Goal: Task Accomplishment & Management: Complete application form

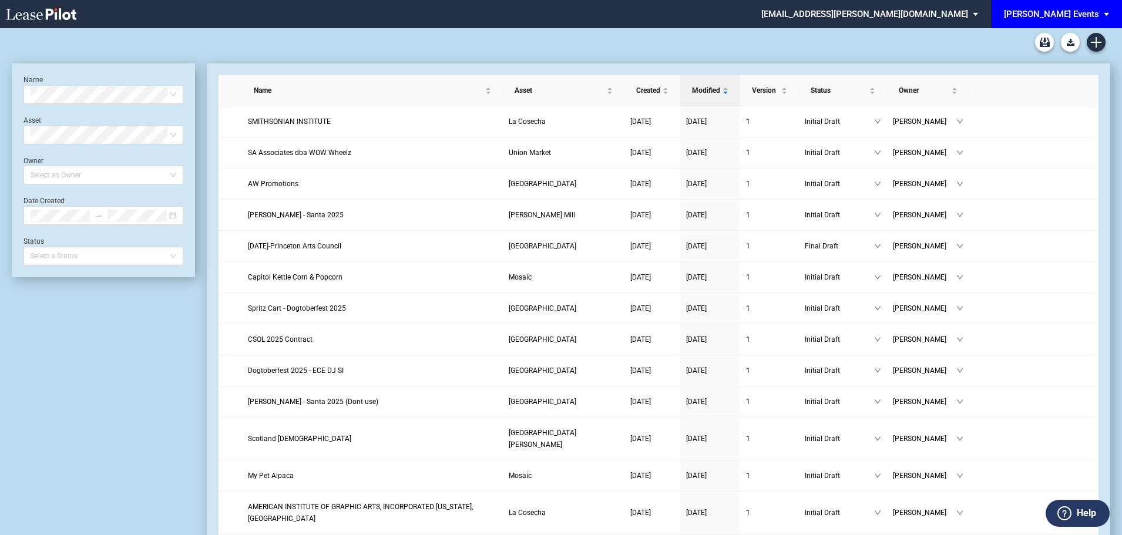
click at [1078, 18] on div "[PERSON_NAME] Events" at bounding box center [1051, 14] width 95 height 11
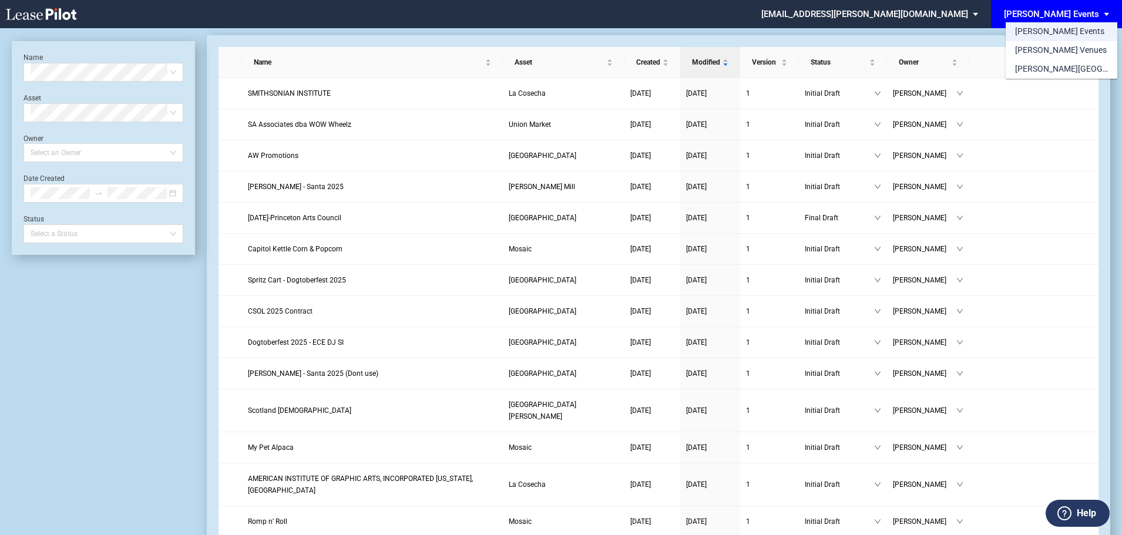
click at [1046, 31] on div "[PERSON_NAME] Events" at bounding box center [1059, 32] width 89 height 12
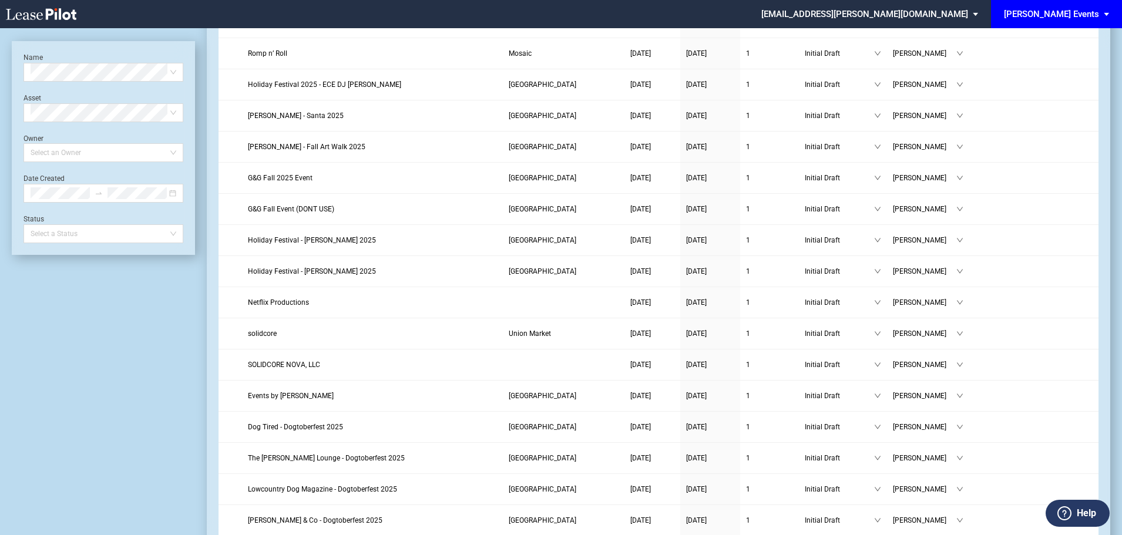
scroll to position [28, 0]
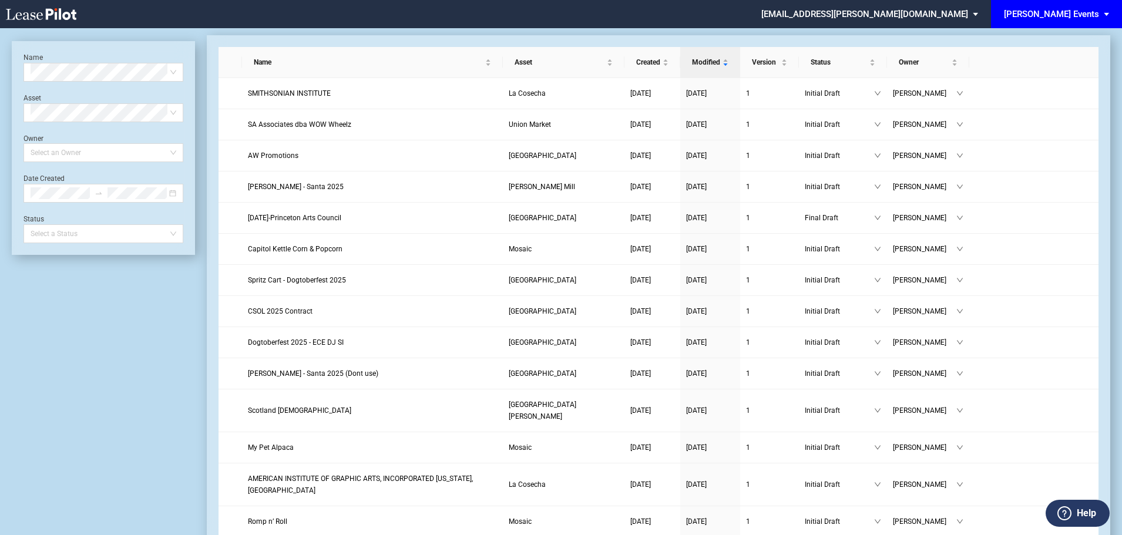
click at [1100, 16] on md-select-value "[PERSON_NAME] Events" at bounding box center [1061, 13] width 116 height 26
click at [1048, 28] on div "[PERSON_NAME] Events" at bounding box center [1059, 32] width 89 height 12
click at [988, 0] on md-select "sstewart@edens.com Settings Sign Out" at bounding box center [874, 13] width 228 height 26
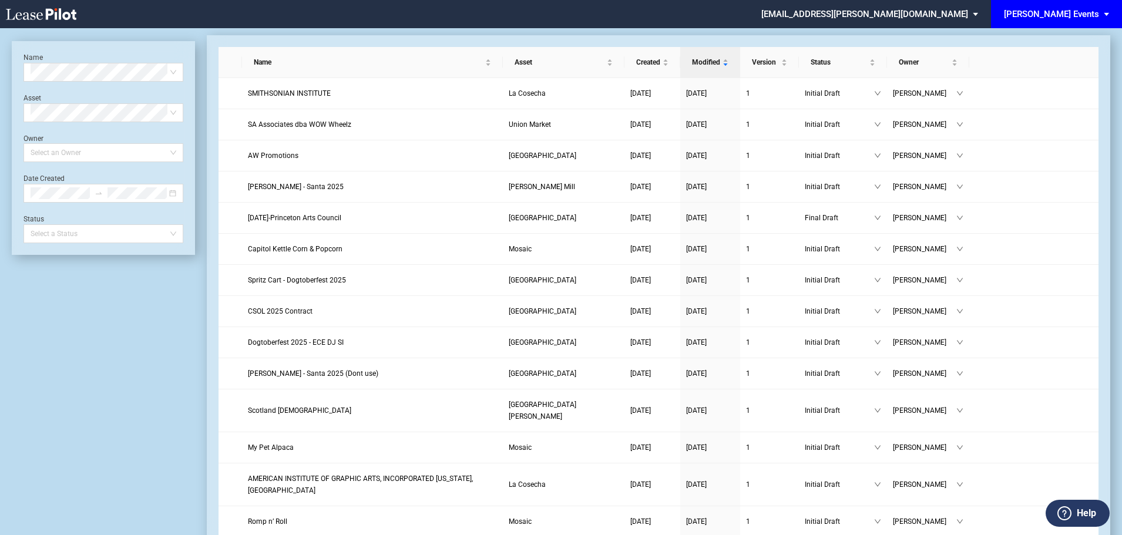
scroll to position [0, 0]
click at [1001, 0] on md-backdrop at bounding box center [561, 281] width 1122 height 563
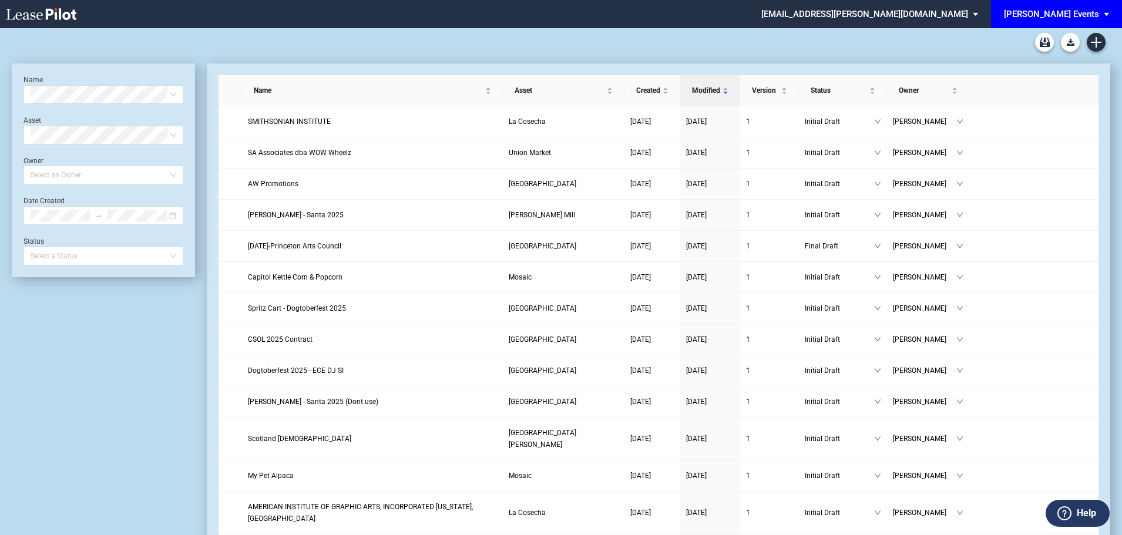
scroll to position [28, 0]
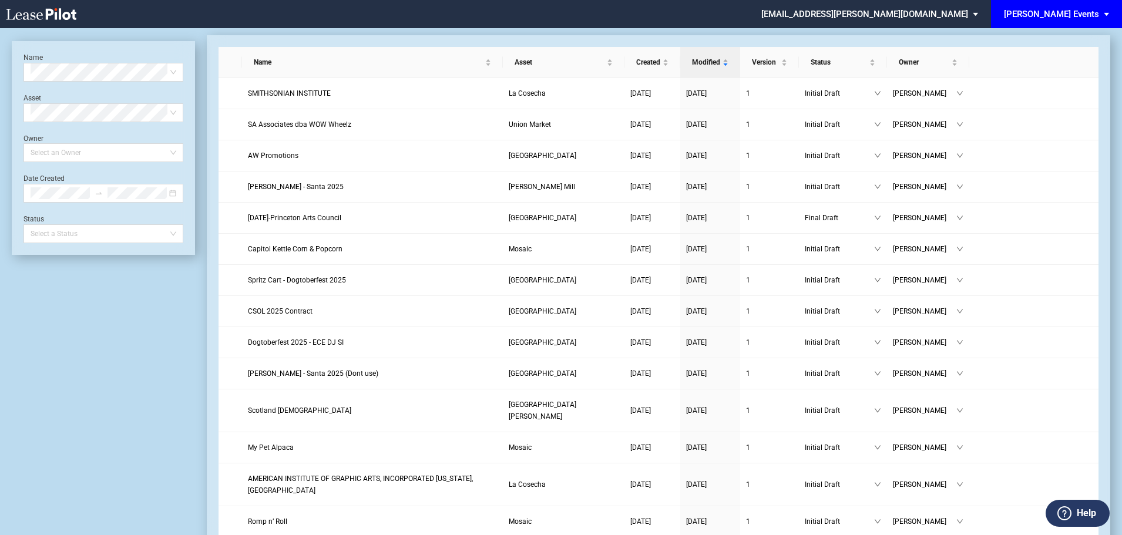
click at [1088, 18] on div "[PERSON_NAME] Events" at bounding box center [1051, 14] width 95 height 11
click at [1051, 70] on div "[PERSON_NAME][GEOGRAPHIC_DATA] Consents" at bounding box center [1061, 69] width 93 height 12
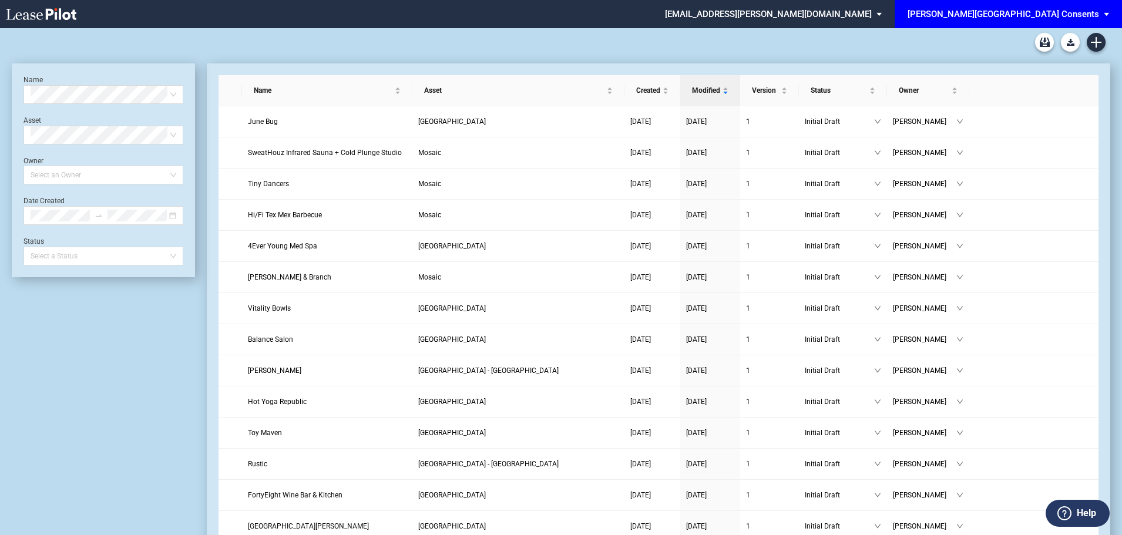
click at [1103, 21] on span "EDENS Common Area Consents: \aEDENS Common Area Consents\a" at bounding box center [1109, 14] width 14 height 28
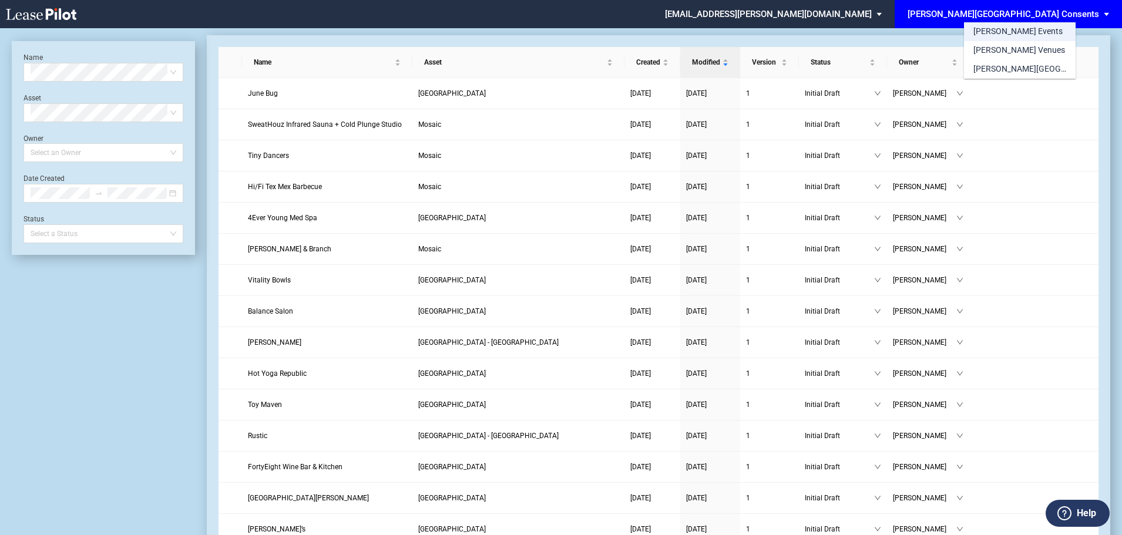
click at [1041, 37] on md-option "[PERSON_NAME] Events" at bounding box center [1020, 31] width 112 height 19
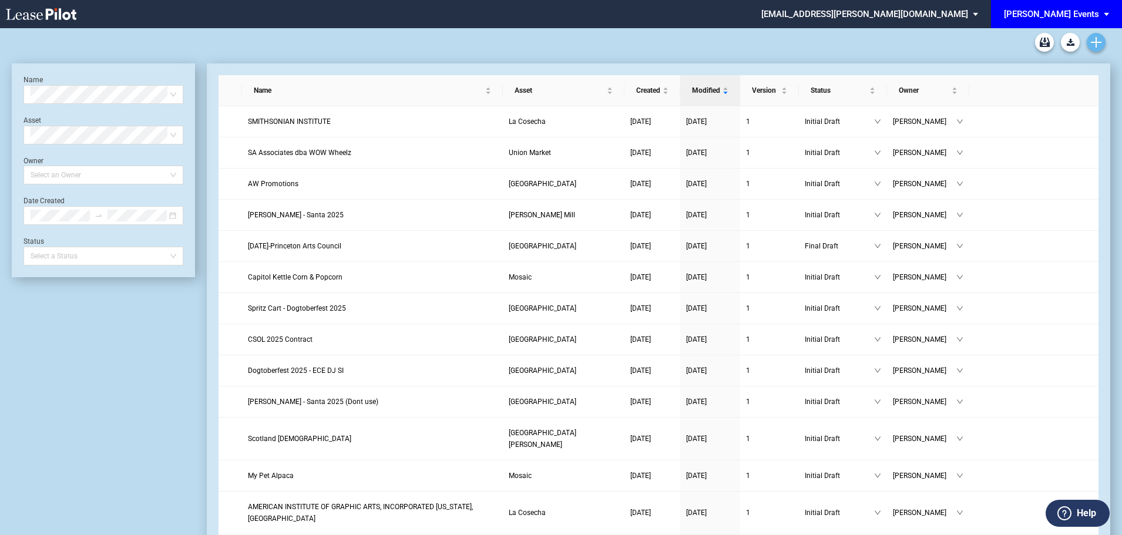
click at [1102, 45] on link "Create new document" at bounding box center [1096, 42] width 19 height 19
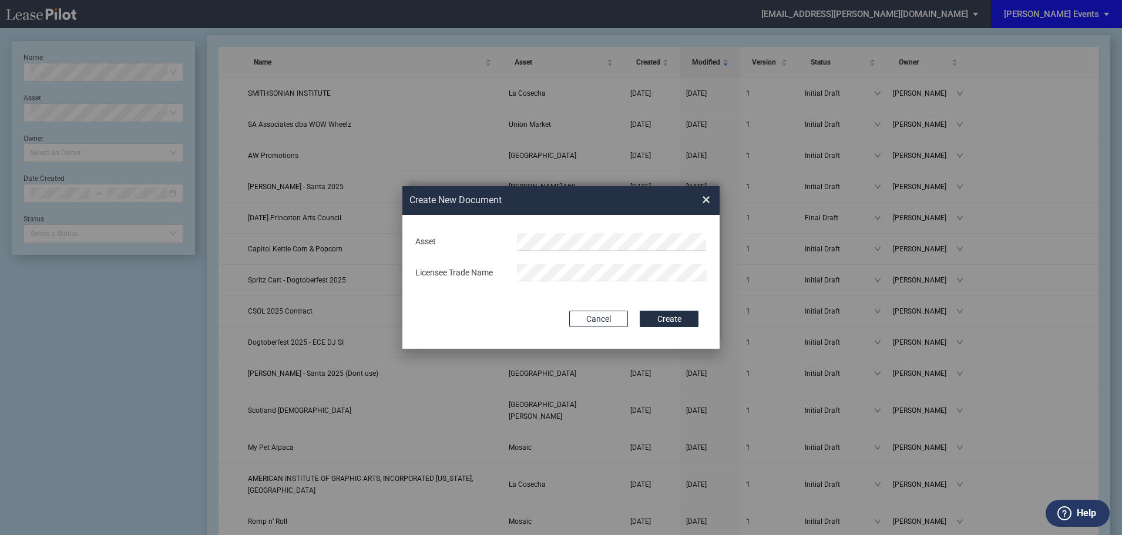
click at [597, 229] on div "Asset Licensee Trade Name" at bounding box center [561, 258] width 294 height 62
click at [516, 306] on div "Deal Type Retail Deal Type Retail Form Event License Agreement Event License Ag…" at bounding box center [560, 282] width 317 height 134
click at [485, 251] on div "Asset Clear Licensee Trade Name" at bounding box center [561, 258] width 294 height 62
click at [686, 320] on button "Create" at bounding box center [669, 319] width 59 height 16
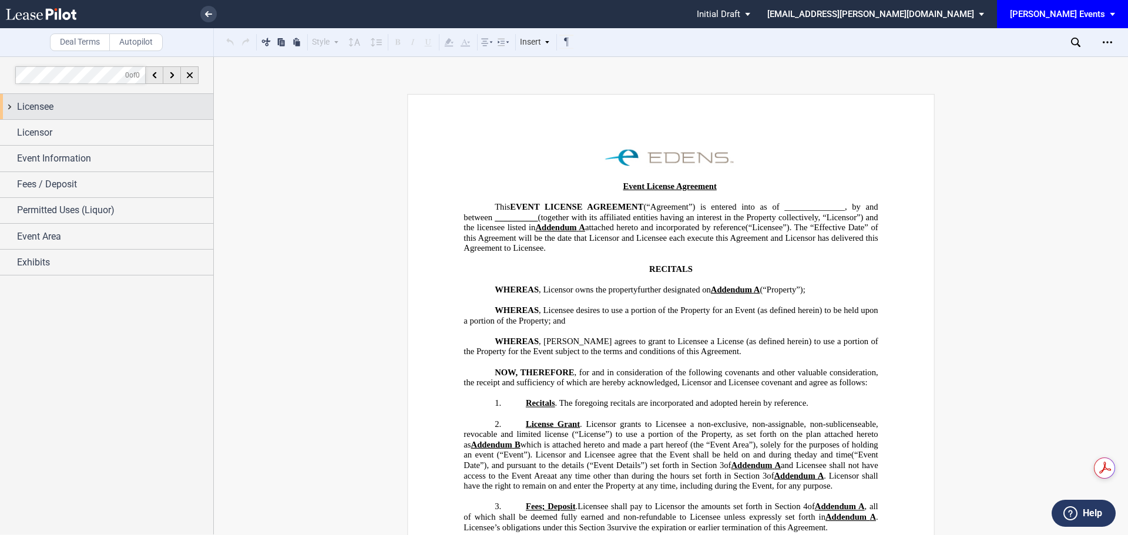
click at [94, 112] on div "Licensee" at bounding box center [115, 107] width 196 height 14
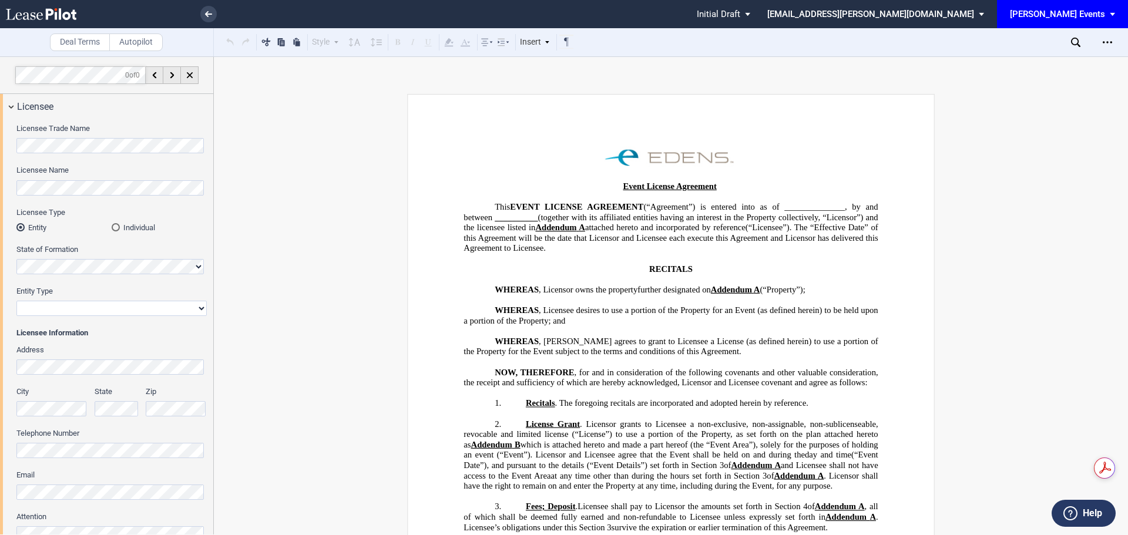
click at [143, 314] on select "Corporation Limited Liability Company General Partnership Limited Partnership N…" at bounding box center [111, 308] width 190 height 15
click at [146, 298] on div "Entity Type Corporation Limited Liability Company General Partnership Limited P…" at bounding box center [111, 301] width 190 height 30
click at [143, 304] on select "Corporation Limited Liability Company General Partnership Limited Partnership N…" at bounding box center [111, 308] width 190 height 15
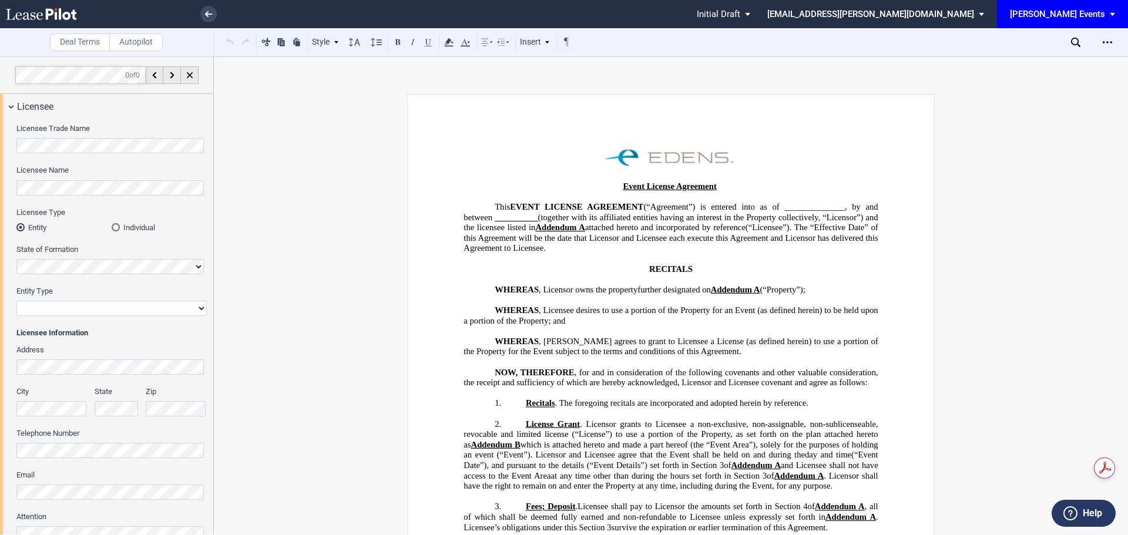
select select "non-profit corporation"
click at [16, 301] on select "Corporation Limited Liability Company General Partnership Limited Partnership N…" at bounding box center [111, 308] width 190 height 15
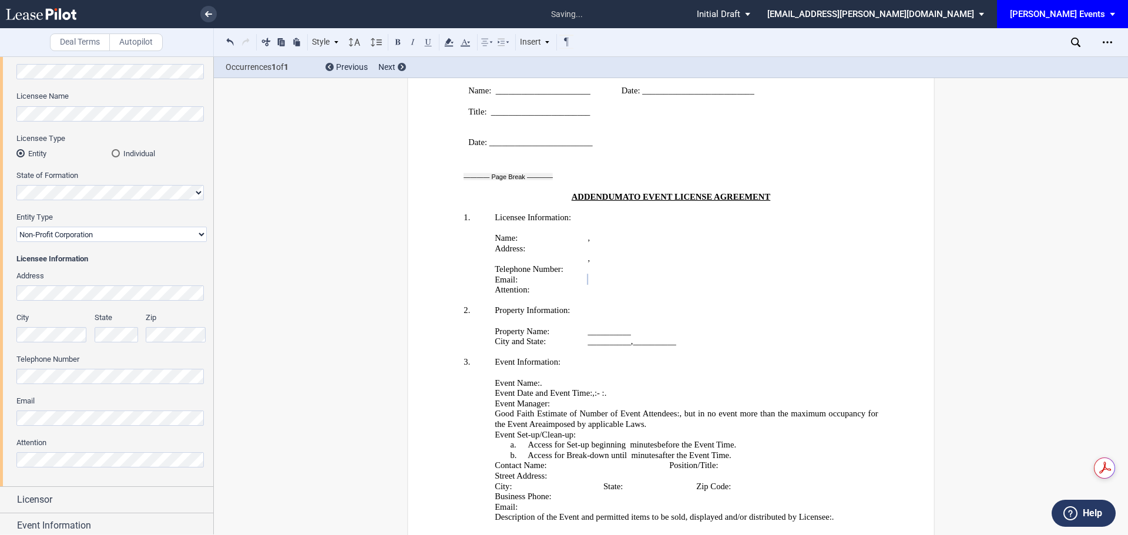
scroll to position [77, 0]
drag, startPoint x: 213, startPoint y: 278, endPoint x: 226, endPoint y: 180, distance: 98.4
click at [226, 180] on div "Deal Terms Autopilot Style 1. Section A. Subsection Normal Normal 8pt 9pt 10pt …" at bounding box center [564, 295] width 1128 height 479
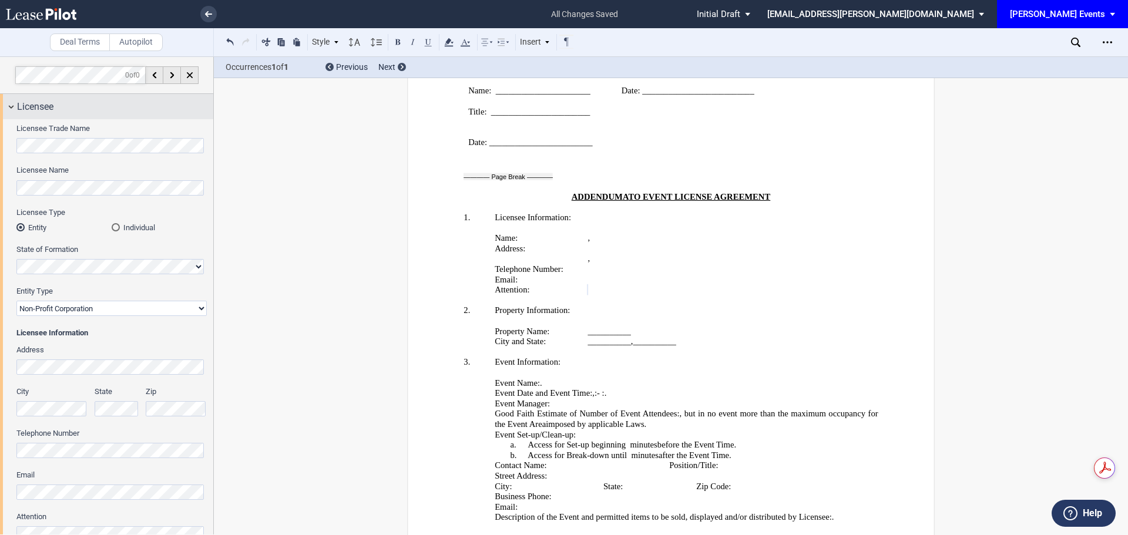
click at [46, 115] on div "Licensee" at bounding box center [106, 106] width 213 height 25
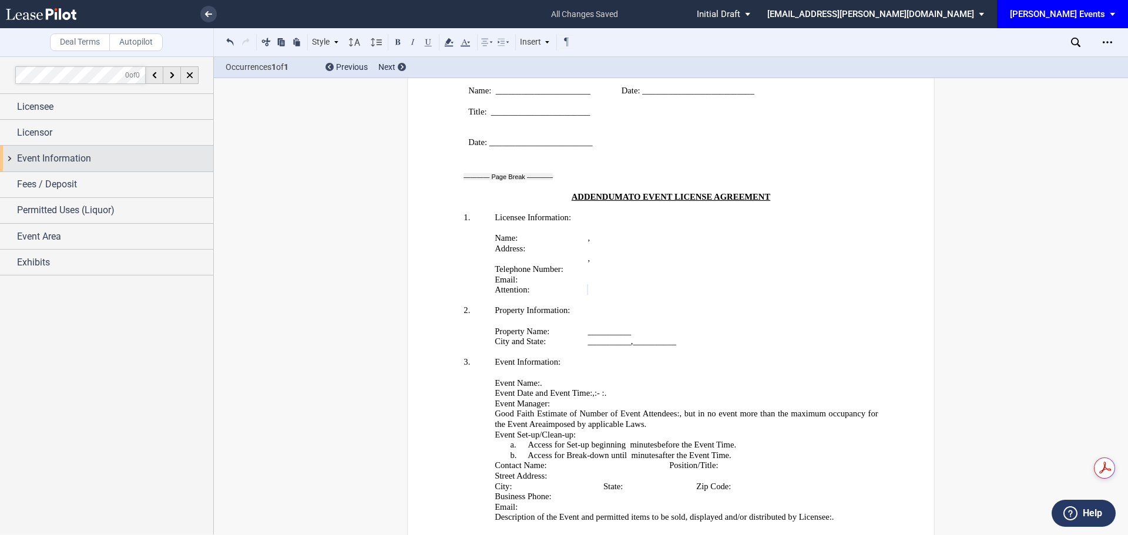
click at [52, 150] on div "Event Information" at bounding box center [106, 158] width 213 height 25
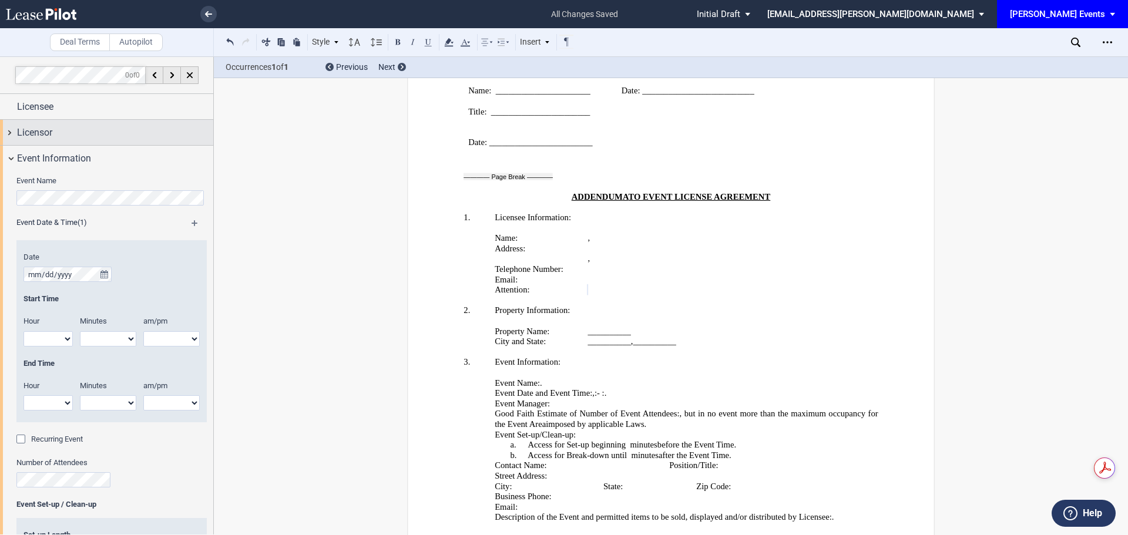
click at [52, 137] on span "Licensor" at bounding box center [34, 133] width 35 height 14
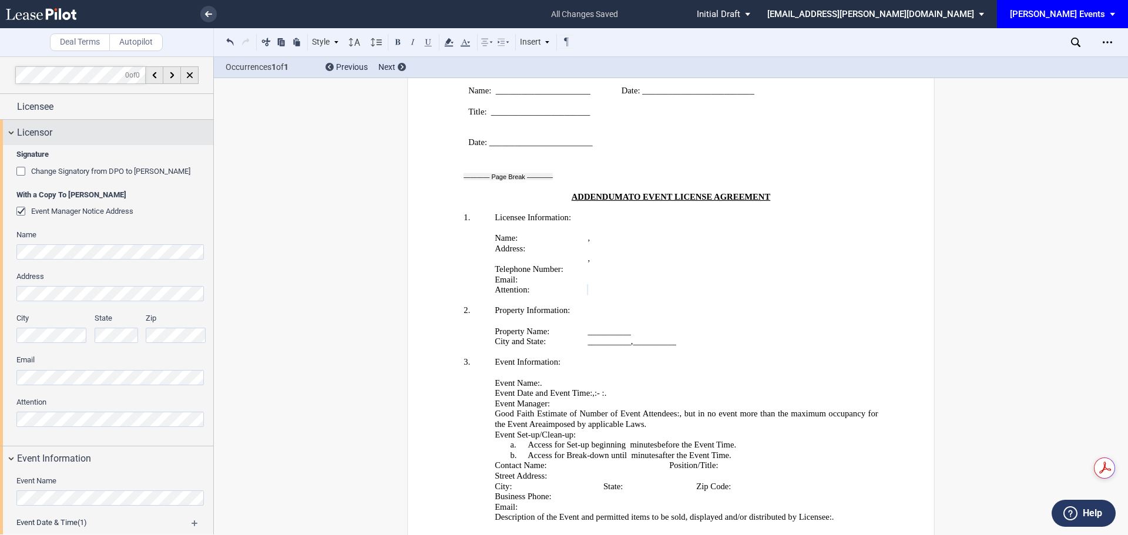
click at [52, 137] on span "Licensor" at bounding box center [34, 133] width 35 height 14
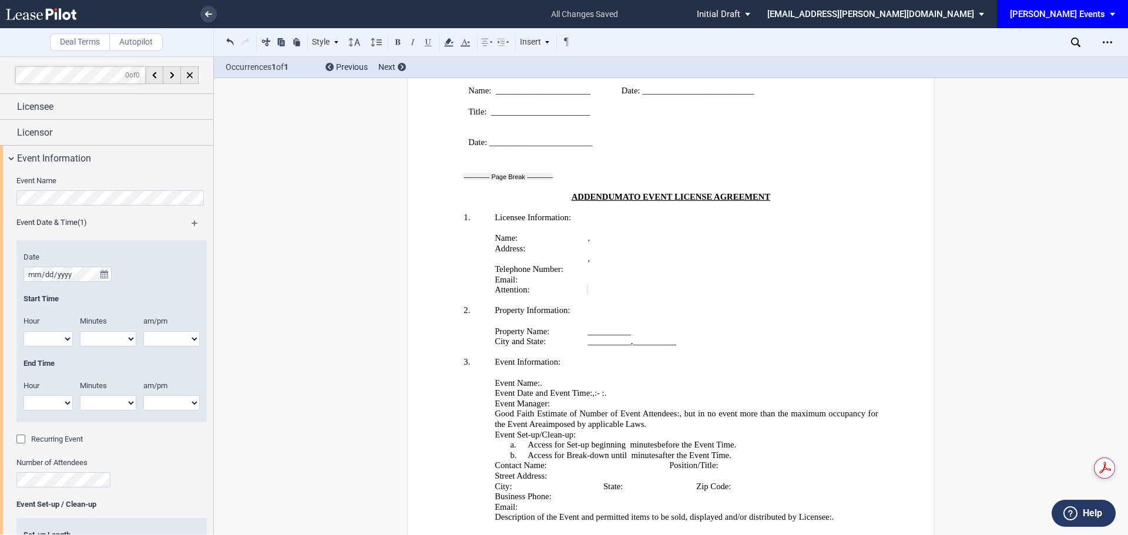
click at [100, 236] on div "Event Date & Time (1) Date Start Time Hour 1 2 3 4 5 6 7 8 9 10 11 12" at bounding box center [111, 325] width 190 height 217
click at [106, 274] on icon "true" at bounding box center [104, 274] width 8 height 8
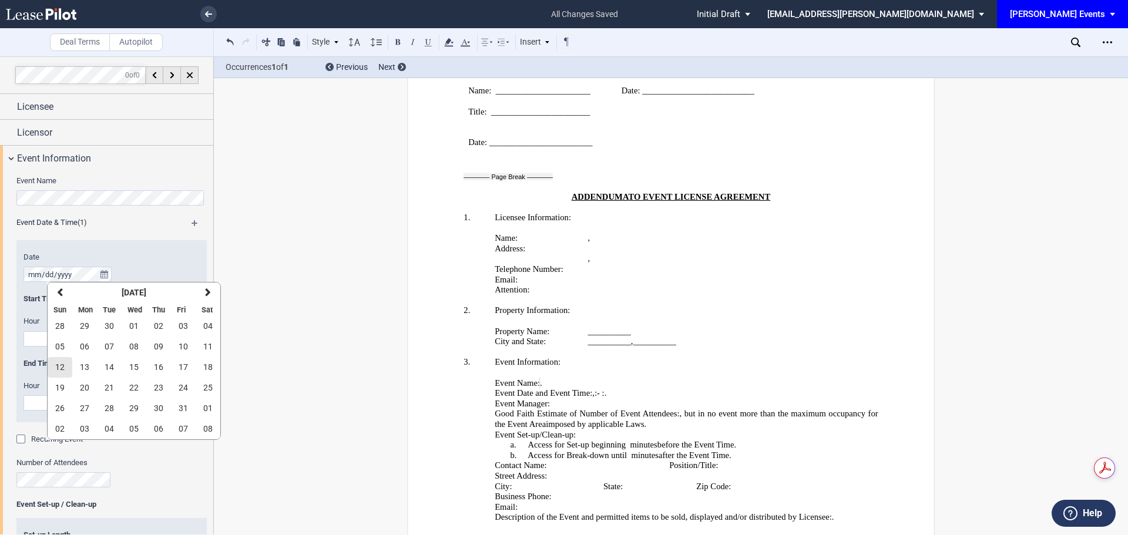
click at [63, 364] on span "12" at bounding box center [59, 367] width 9 height 9
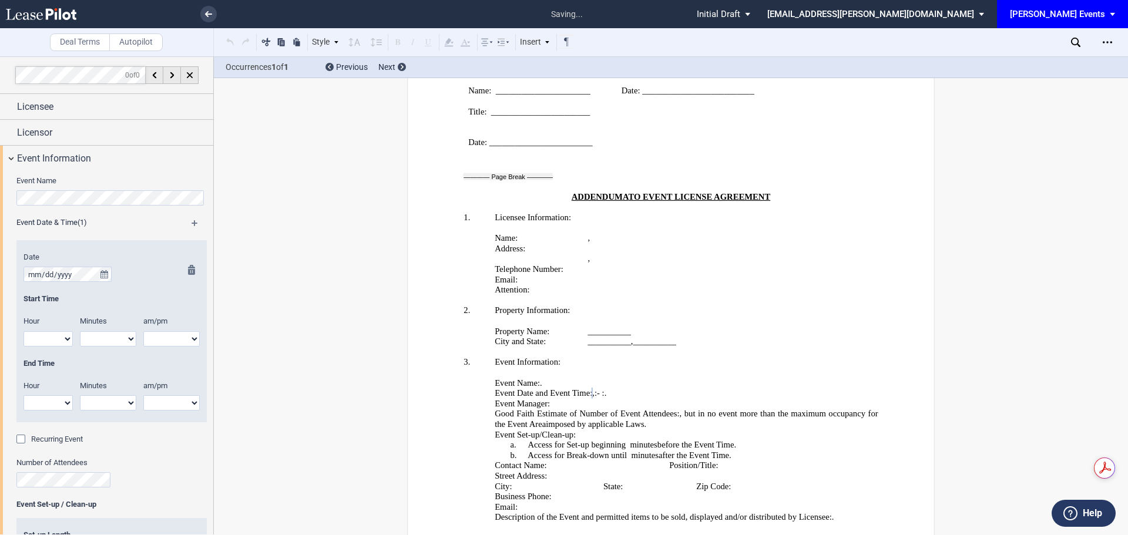
click at [61, 344] on select "1 2 3 4 5 6 7 8 9 10 11 12" at bounding box center [48, 338] width 49 height 15
select select "10"
click at [24, 331] on select "1 2 3 4 5 6 7 8 9 10 11 12" at bounding box center [48, 338] width 49 height 15
click at [125, 343] on select "00 05 10 15 20 25 30 35 40 45 50 55" at bounding box center [108, 338] width 56 height 15
select select "00"
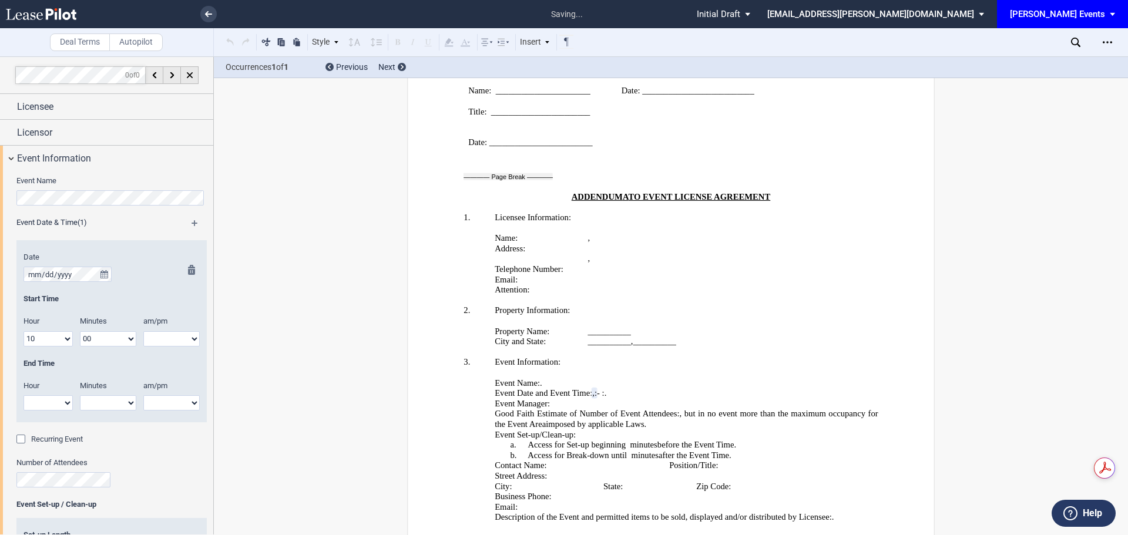
click at [80, 331] on select "00 05 10 15 20 25 30 35 40 45 50 55" at bounding box center [108, 338] width 56 height 15
click at [170, 339] on select "am pm" at bounding box center [171, 338] width 56 height 15
select select "am"
click at [143, 331] on select "am pm" at bounding box center [171, 338] width 56 height 15
click at [48, 410] on select "1 2 3 4 5 6 7 8 9 10 11 12" at bounding box center [48, 402] width 49 height 15
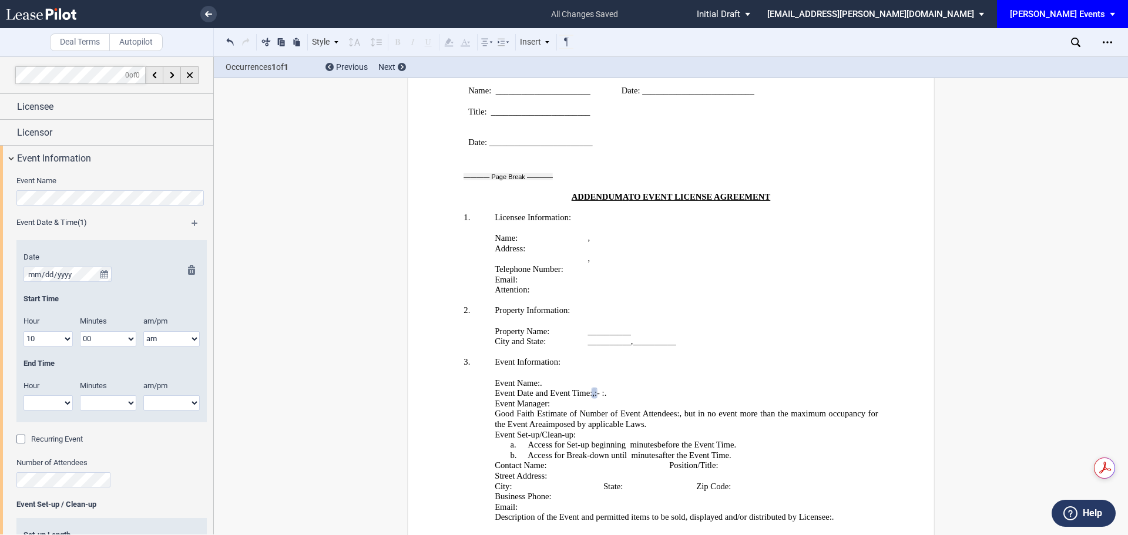
select select "2"
click at [24, 395] on select "1 2 3 4 5 6 7 8 9 10 11 12" at bounding box center [48, 402] width 49 height 15
click at [127, 403] on select "00 05 10 15 20 25 30 35 40 45 50 55" at bounding box center [108, 402] width 56 height 15
select select "00"
click at [80, 395] on select "00 05 10 15 20 25 30 35 40 45 50 55" at bounding box center [108, 402] width 56 height 15
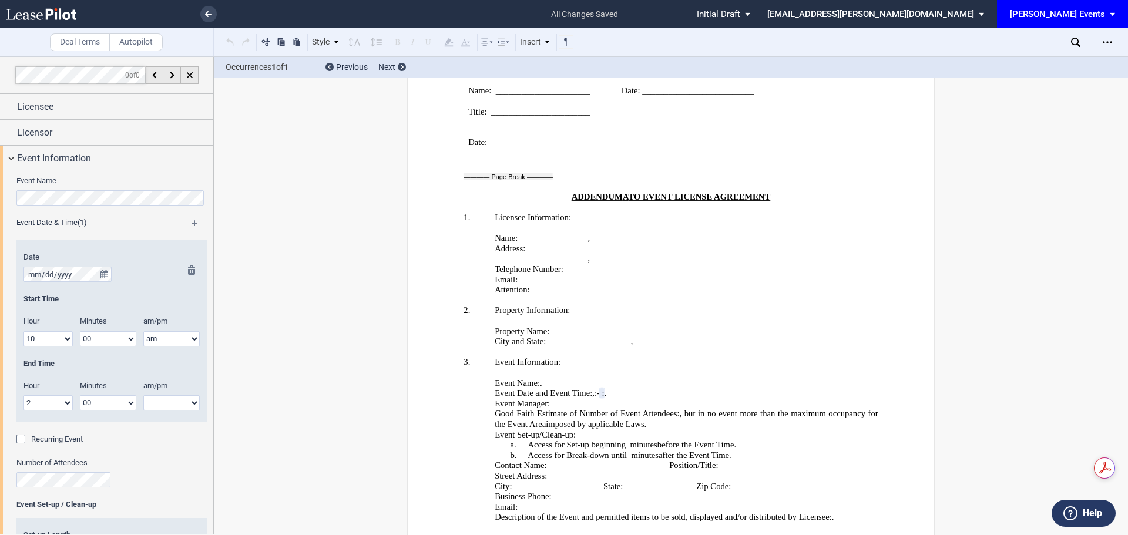
click at [173, 404] on select "am pm" at bounding box center [171, 402] width 56 height 15
select select "pm"
click at [143, 395] on select "am pm" at bounding box center [171, 402] width 56 height 15
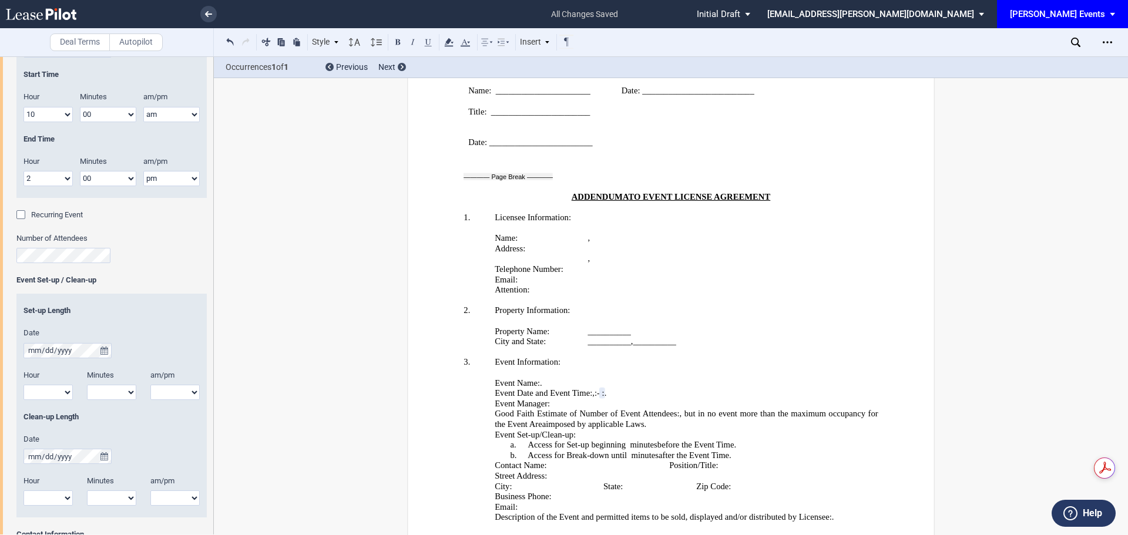
scroll to position [231, 0]
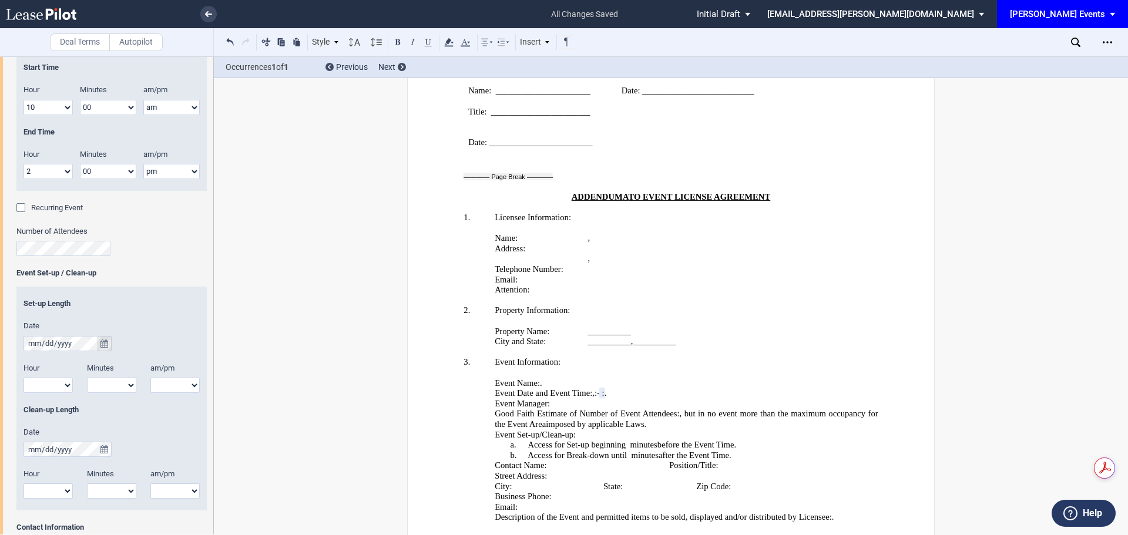
click at [102, 343] on icon "true" at bounding box center [104, 344] width 8 height 8
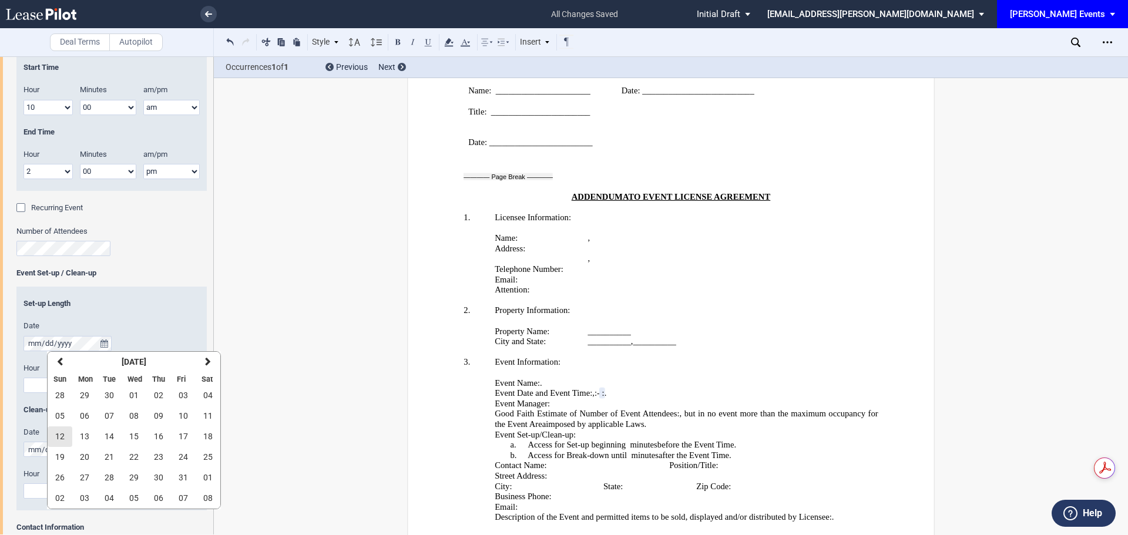
click at [59, 437] on span "12" at bounding box center [59, 436] width 9 height 9
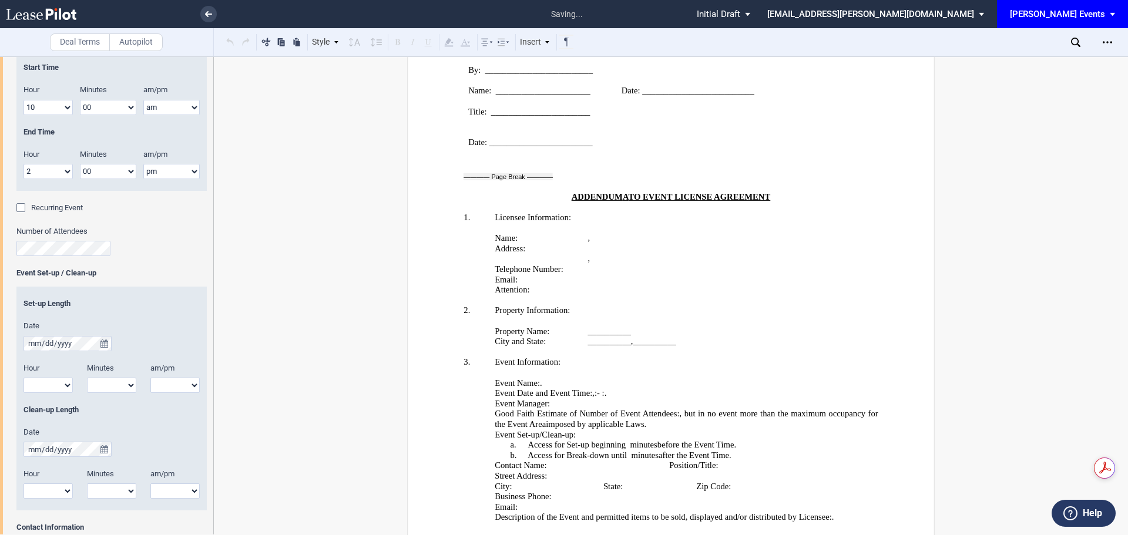
click at [60, 385] on select "1 2 3 4 5 6 7 8 9 10 11 12" at bounding box center [48, 385] width 49 height 15
click at [193, 306] on div "Set-up Length" at bounding box center [112, 303] width 176 height 11
click at [60, 386] on select "1 2 3 4 5 6 7 8 9 10 11 12" at bounding box center [48, 385] width 49 height 15
click at [24, 378] on select "1 2 3 4 5 6 7 8 9 10 11 12" at bounding box center [48, 385] width 49 height 15
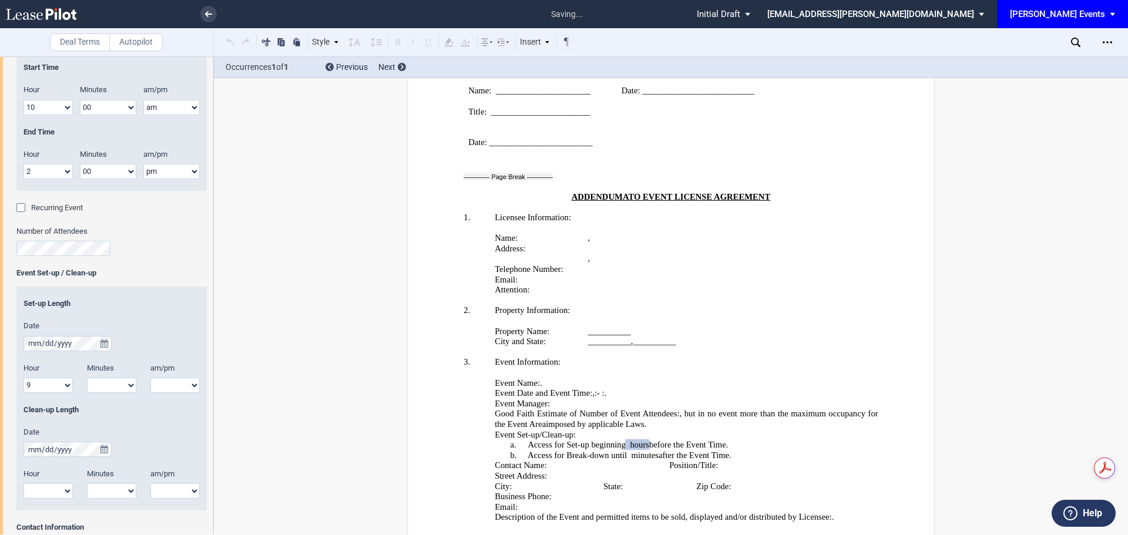
click at [43, 380] on select "1 2 3 4 5 6 7 8 9 10 11 12" at bounding box center [48, 385] width 49 height 15
select select "1"
click at [24, 378] on select "1 2 3 4 5 6 7 8 9 10 11 12" at bounding box center [48, 385] width 49 height 15
click at [46, 381] on select "1 2 3 4 5 6 7 8 9 10 11 12" at bounding box center [48, 385] width 49 height 15
click at [42, 389] on select "1 2 3 4 5 6 7 8 9 10 11 12" at bounding box center [48, 385] width 49 height 15
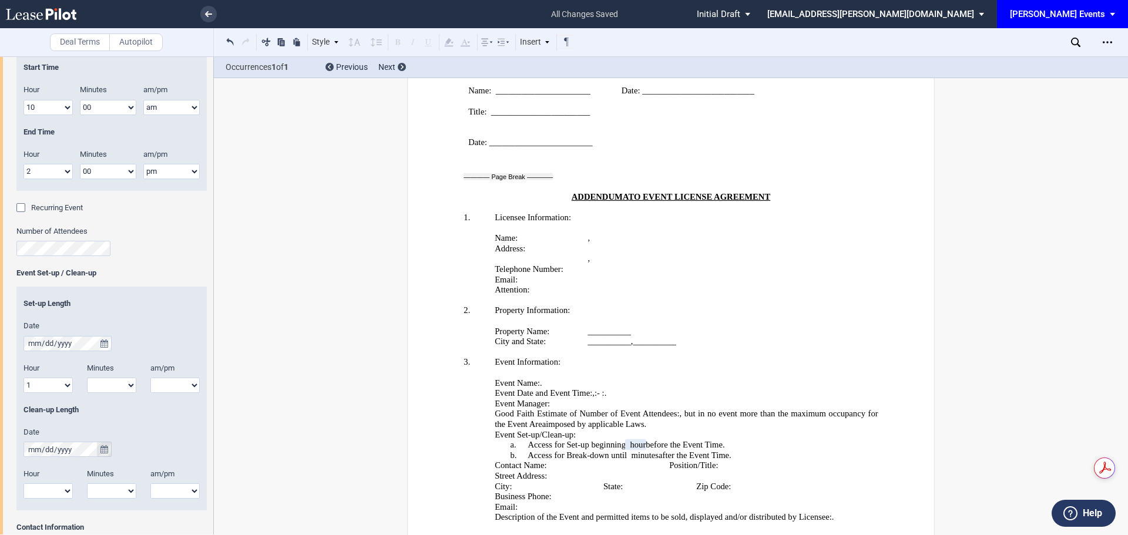
click at [110, 452] on button "true" at bounding box center [104, 449] width 15 height 15
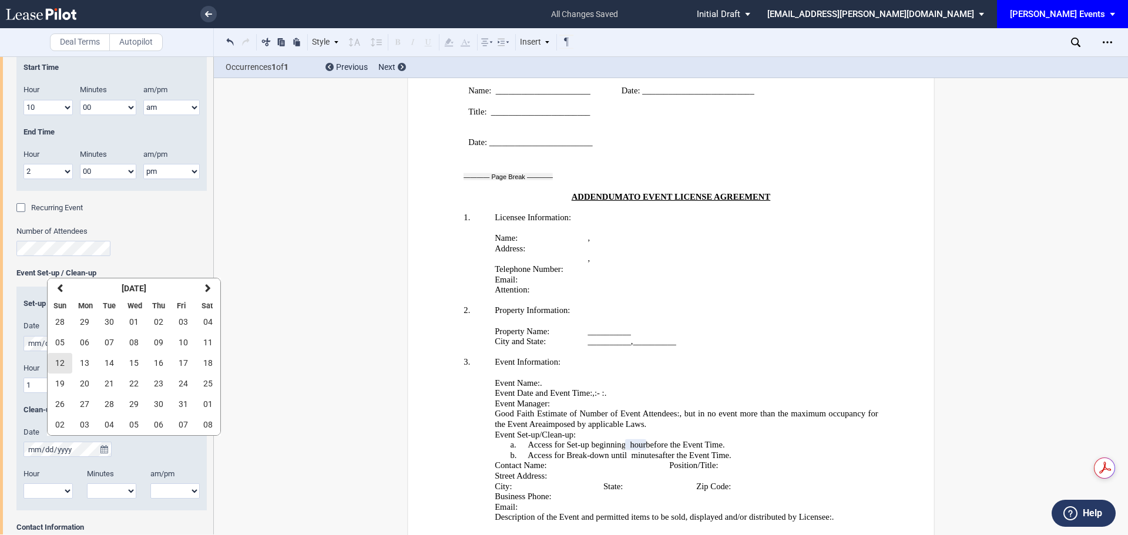
click at [59, 363] on span "12" at bounding box center [59, 362] width 9 height 9
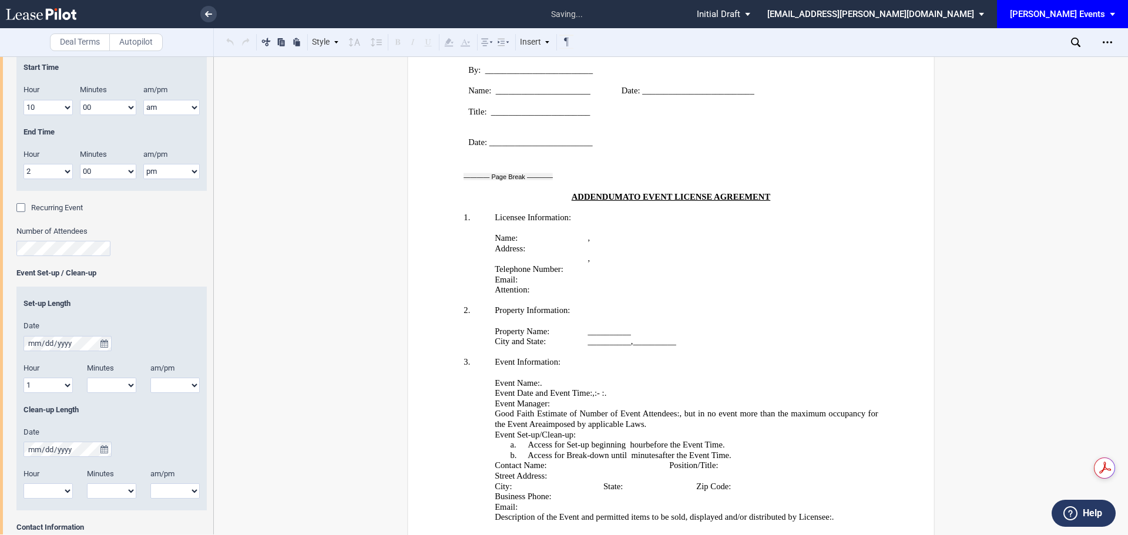
click at [57, 495] on select "1 2 3 4 5 6 7 8 9 10 11 12" at bounding box center [48, 491] width 49 height 15
click at [24, 484] on select "1 2 3 4 5 6 7 8 9 10 11 12" at bounding box center [48, 491] width 49 height 15
click at [56, 384] on select "1 2 3 4 5 6 7 8 9 10 11 12" at bounding box center [48, 385] width 49 height 15
click at [24, 378] on select "1 2 3 4 5 6 7 8 9 10 11 12" at bounding box center [48, 385] width 49 height 15
click at [71, 498] on select "1 2 3 4 5 6 7 8 9 10 11 12" at bounding box center [48, 491] width 49 height 15
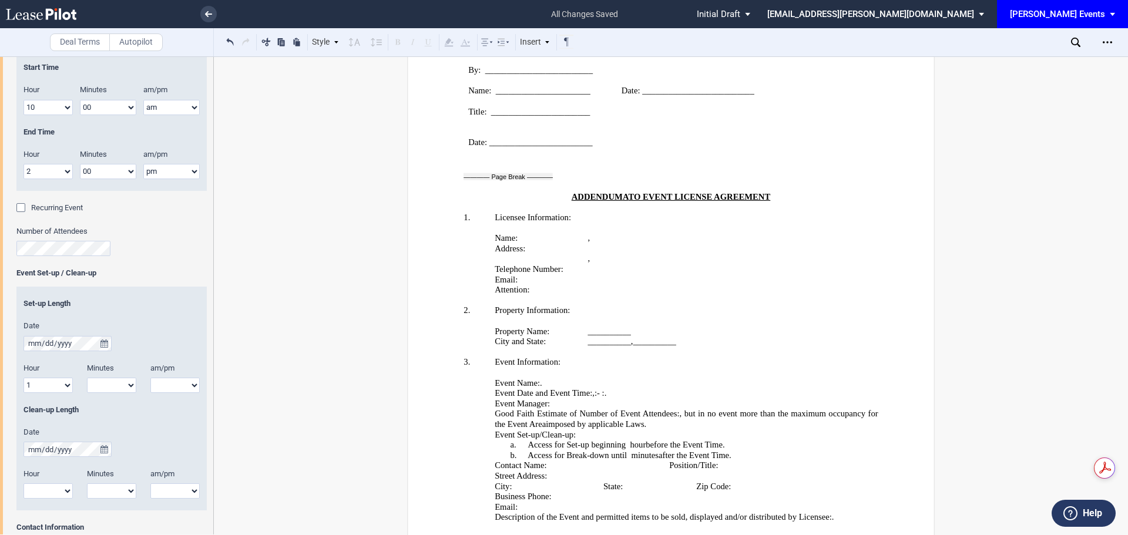
select select "1"
click at [24, 484] on select "1 2 3 4 5 6 7 8 9 10 11 12" at bounding box center [48, 491] width 49 height 15
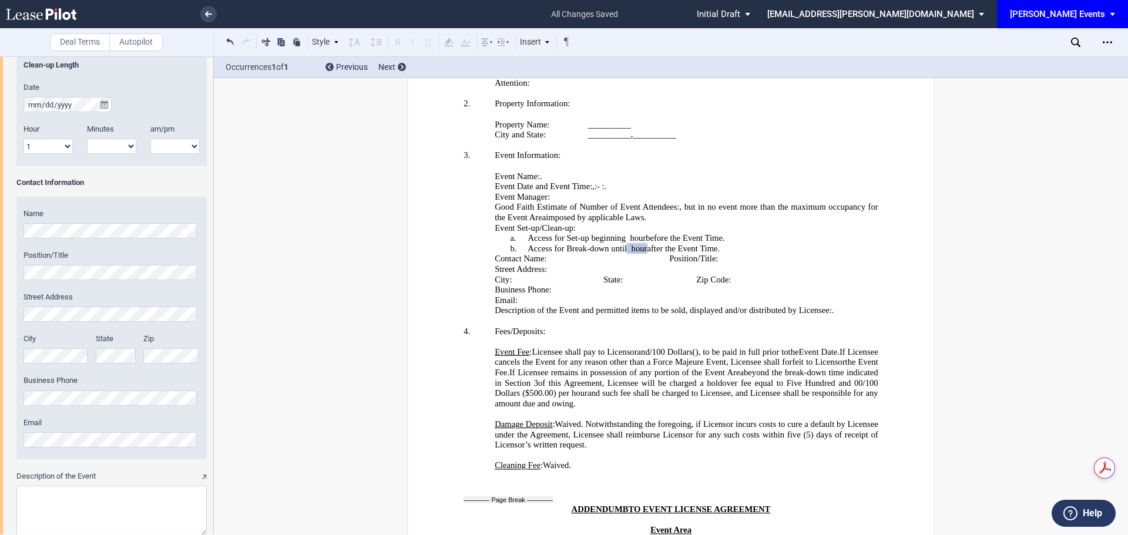
scroll to position [578, 0]
drag, startPoint x: 194, startPoint y: 482, endPoint x: -479, endPoint y: 201, distance: 729.6
click at [0, 201] on html ".bocls-1{fill:#26354a;fill-rule:evenodd} Loading... × all changes saved Pending…" at bounding box center [564, 267] width 1128 height 535
click at [148, 497] on textarea "Description of the Event" at bounding box center [111, 510] width 190 height 50
paste textarea "Omega Psi Phi Fraternity will set up a table to have a voter registration drive…"
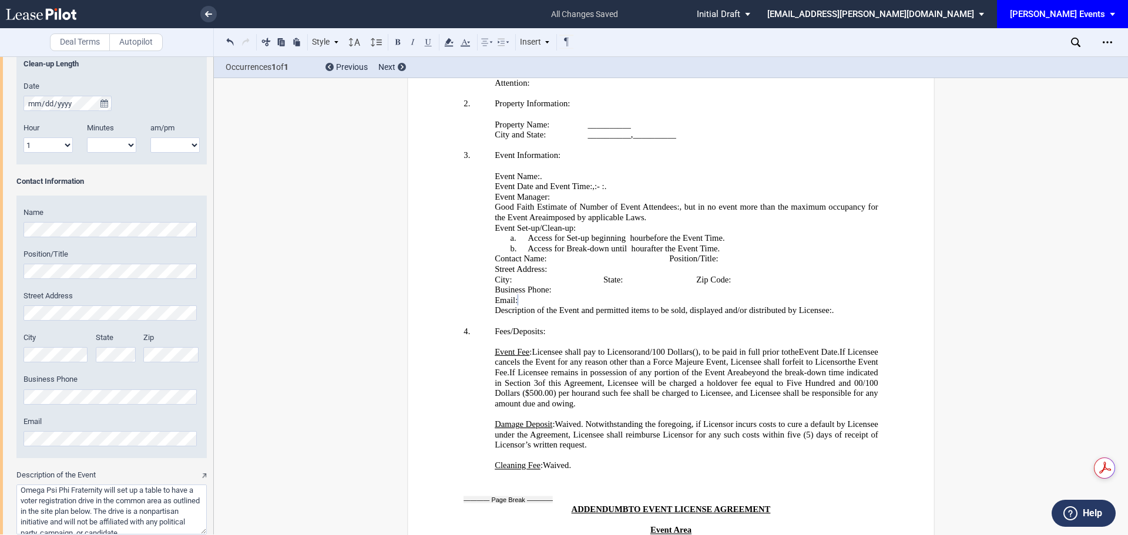
scroll to position [4, 0]
type textarea "Omega Psi Phi Fraternity will set up a table to have a voter registration drive…"
drag, startPoint x: 214, startPoint y: 399, endPoint x: 207, endPoint y: 451, distance: 52.7
click at [207, 451] on div "Deal Terms Autopilot Style 1. Section A. Subsection Normal Normal 8pt 9pt 10pt …" at bounding box center [564, 295] width 1128 height 479
click at [208, 444] on div "Event Name Event Date & Time (1) Date Start Time Hour 1 2 3 4 5 6 7 8 9 10 11 12" at bounding box center [106, 73] width 213 height 959
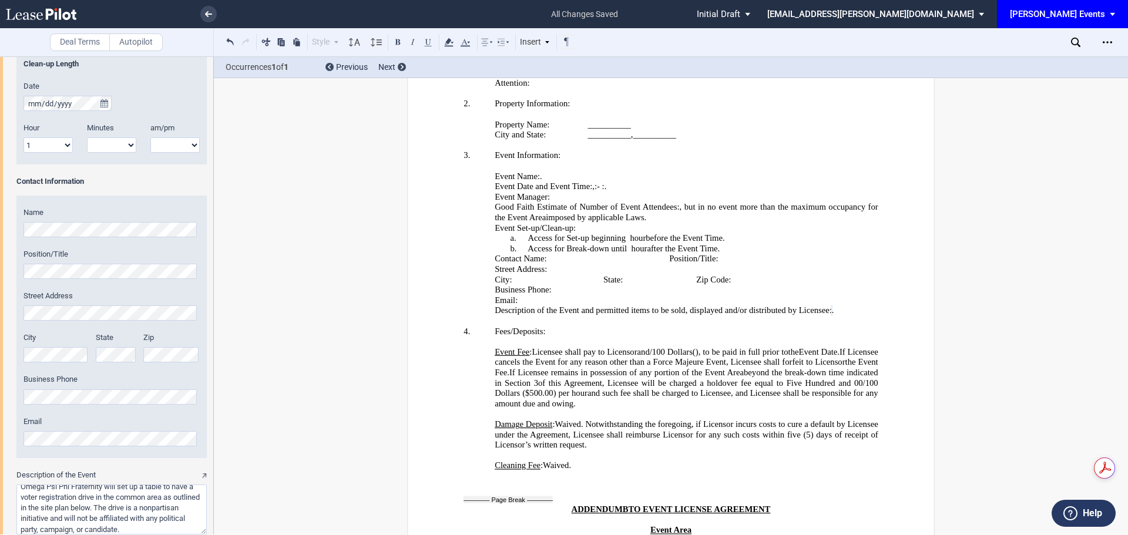
drag, startPoint x: 208, startPoint y: 444, endPoint x: 203, endPoint y: 486, distance: 42.6
click at [203, 486] on div "Event Name Event Date & Time (1) Date Start Time Hour 1 2 3 4 5 6 7 8 9 10 11 12" at bounding box center [106, 73] width 213 height 959
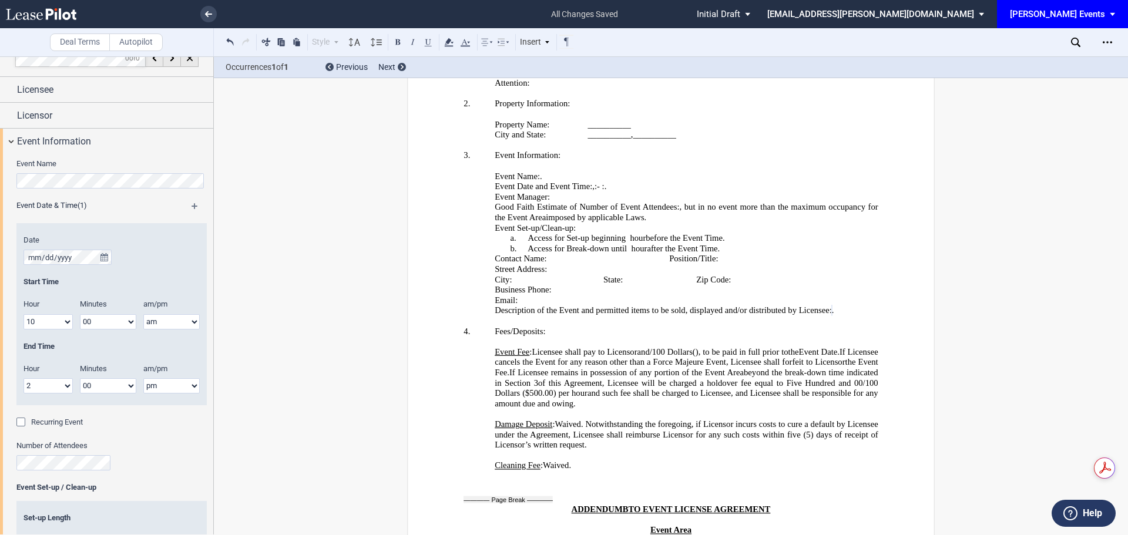
scroll to position [0, 0]
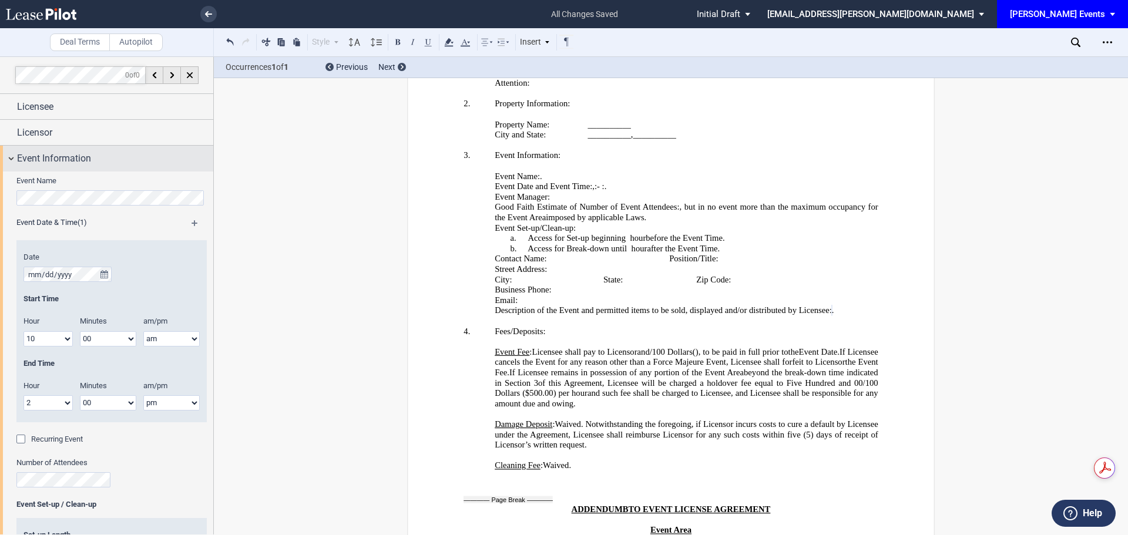
click at [78, 157] on span "Event Information" at bounding box center [54, 159] width 74 height 14
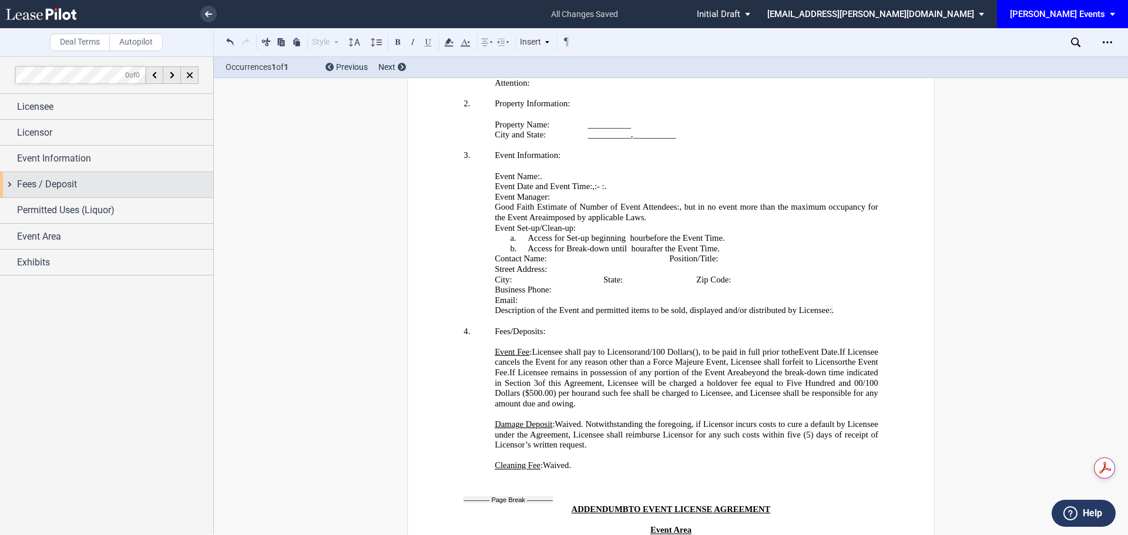
click at [90, 185] on div "Fees / Deposit" at bounding box center [115, 184] width 196 height 14
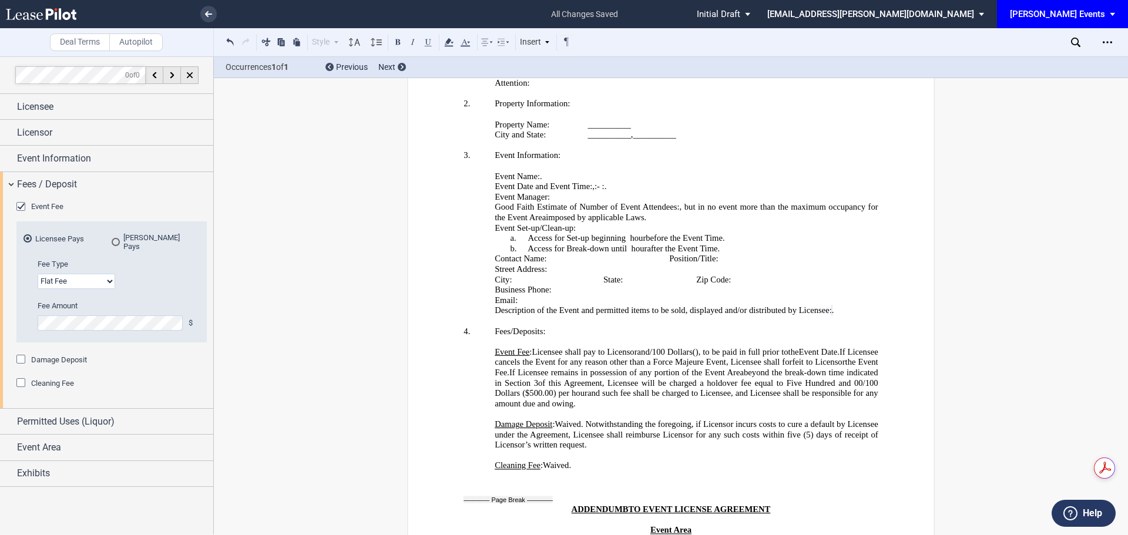
click at [21, 207] on div "Event Fee" at bounding box center [22, 208] width 12 height 12
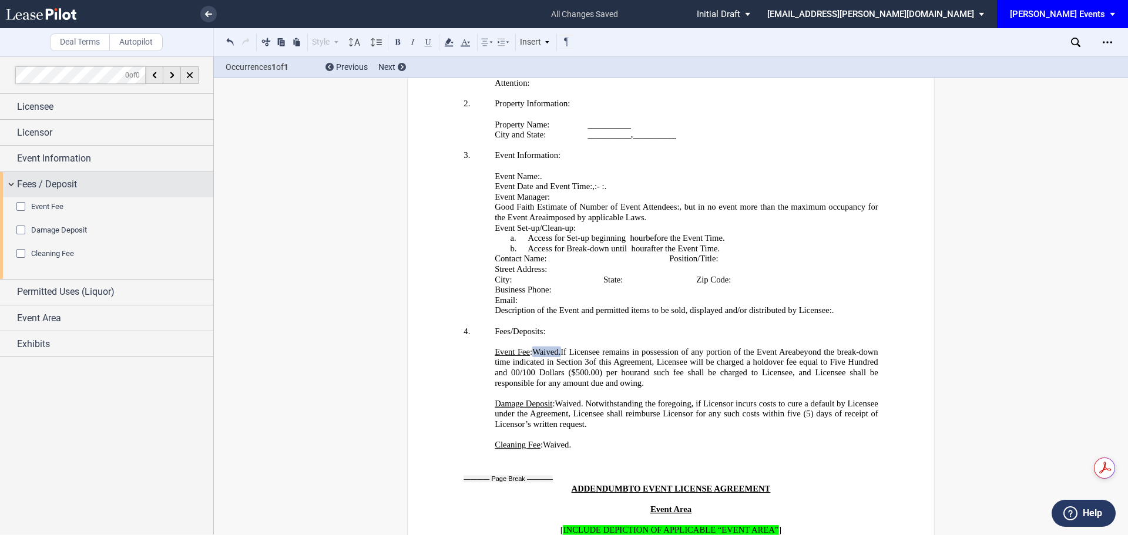
click at [41, 184] on span "Fees / Deposit" at bounding box center [47, 184] width 60 height 14
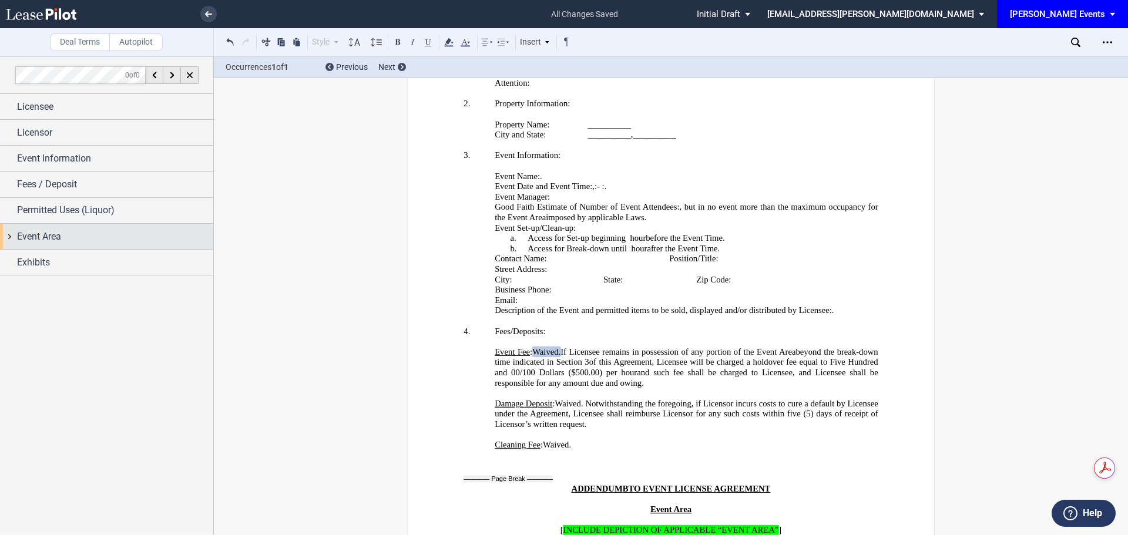
click at [47, 234] on span "Event Area" at bounding box center [39, 237] width 44 height 14
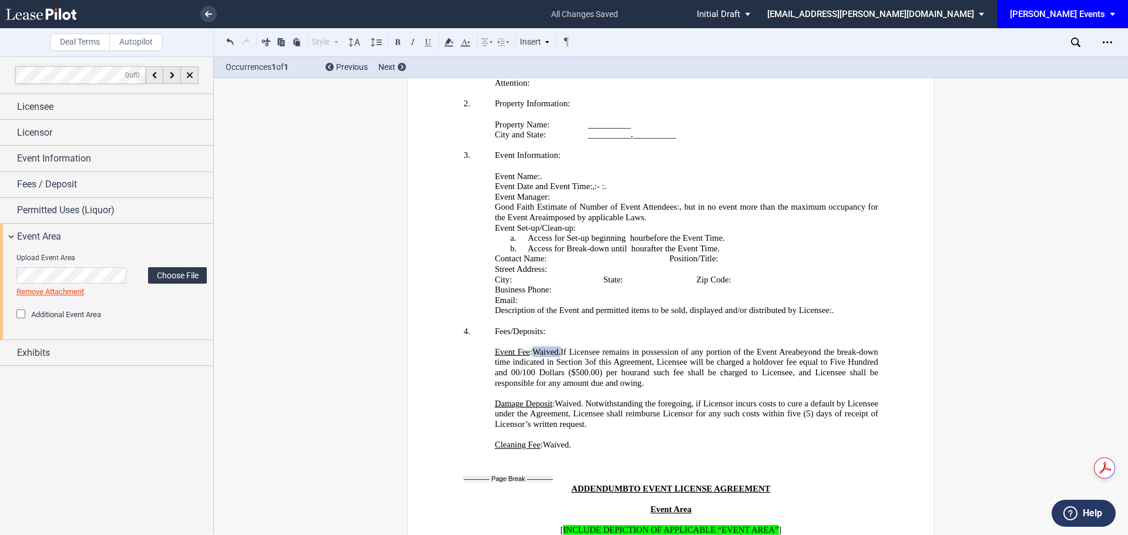
click at [156, 276] on label "Choose File" at bounding box center [177, 275] width 59 height 16
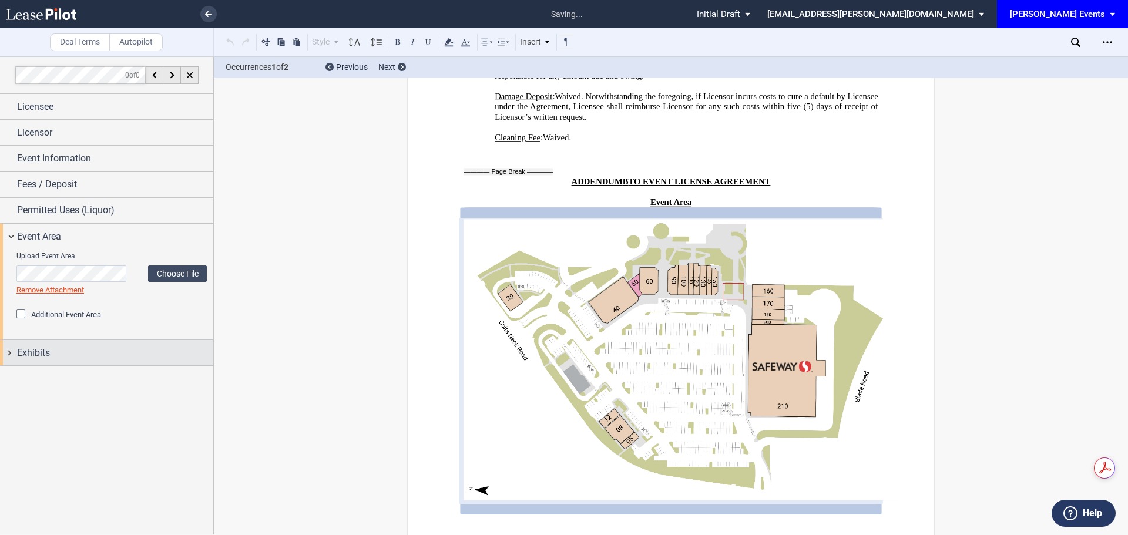
scroll to position [2539, 0]
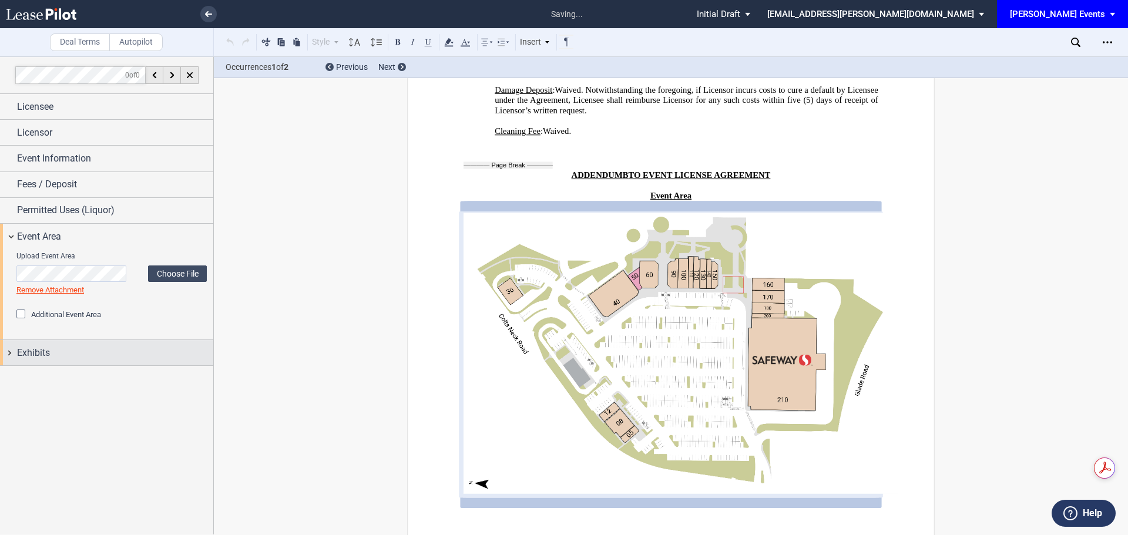
click at [64, 351] on div "Exhibits" at bounding box center [115, 353] width 196 height 14
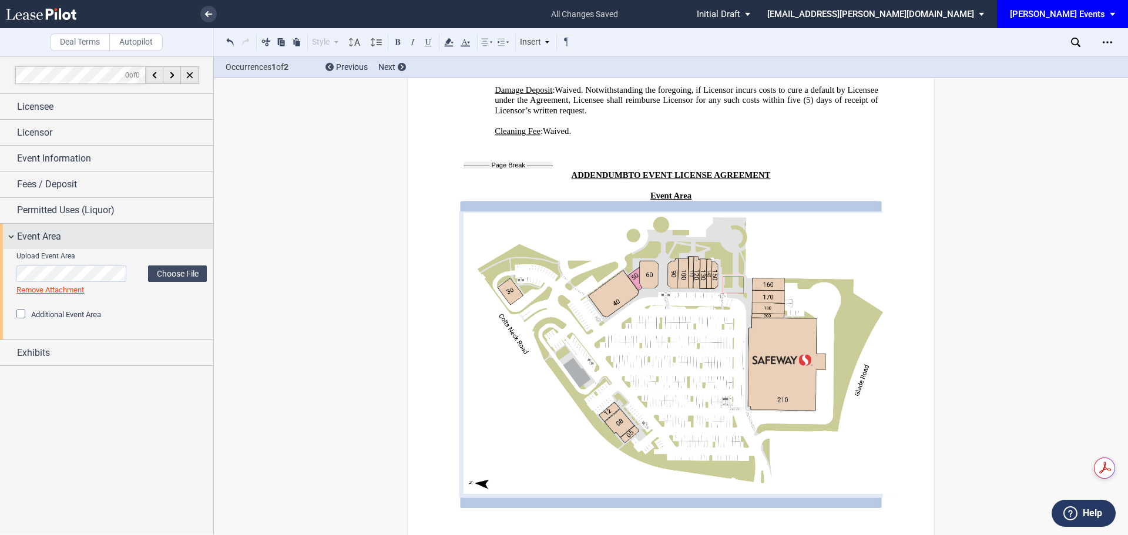
click at [56, 239] on span "Event Area" at bounding box center [39, 237] width 44 height 14
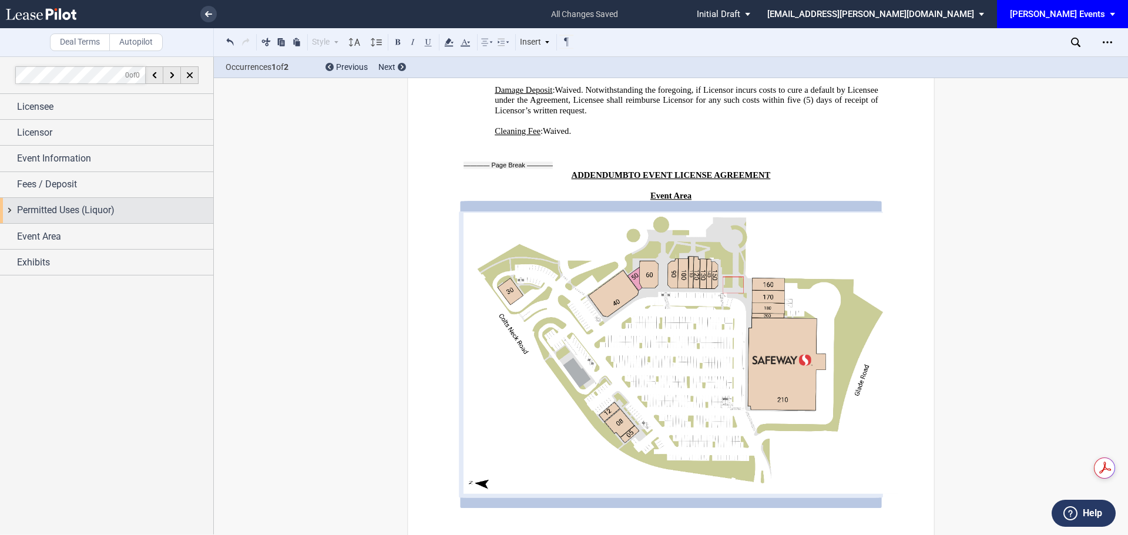
click at [61, 212] on span "Permitted Uses (Liquor)" at bounding box center [66, 210] width 98 height 14
click at [1107, 47] on div "Open Lease options menu" at bounding box center [1107, 42] width 19 height 19
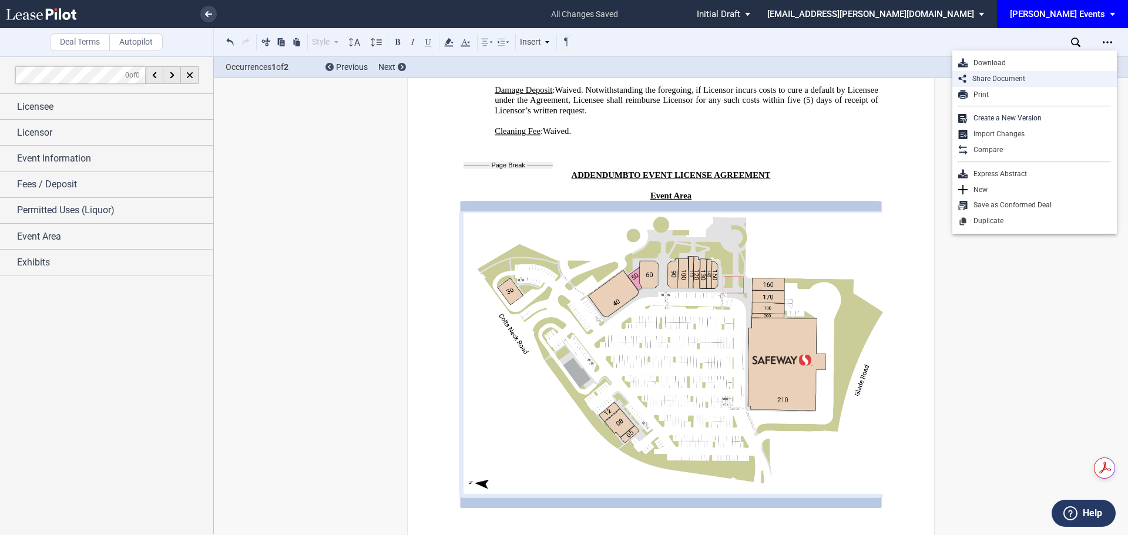
click at [1024, 81] on div "Share Document" at bounding box center [1039, 79] width 145 height 10
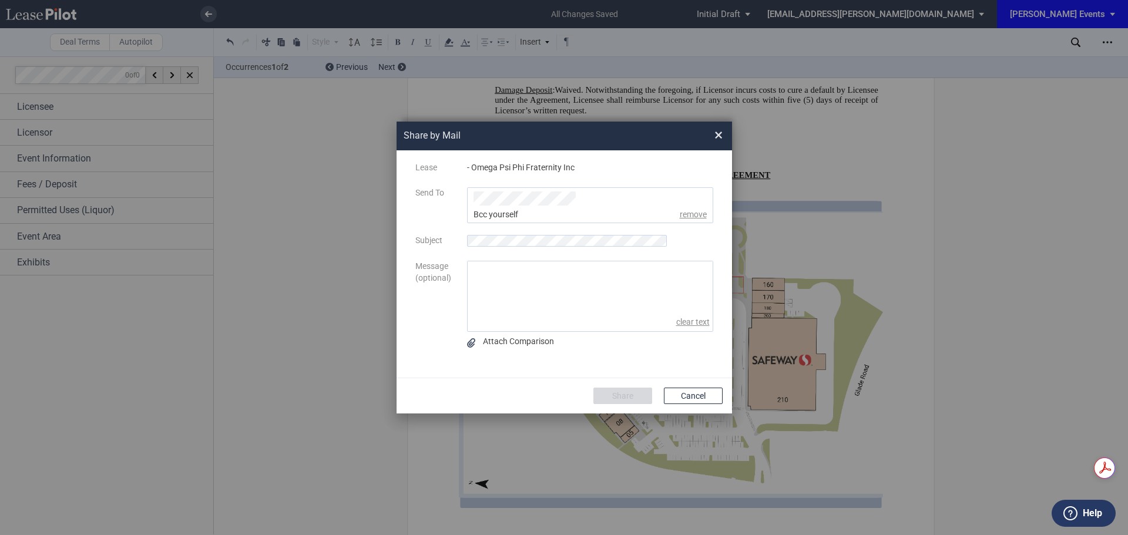
click at [629, 171] on div "- Omega Psi Phi Fraternity Inc" at bounding box center [590, 168] width 260 height 12
click at [589, 195] on ul "Share by ..." at bounding box center [590, 205] width 246 height 36
click at [531, 244] on div "[EMAIL_ADDRESS][PERSON_NAME][DOMAIN_NAME]" at bounding box center [515, 263] width 82 height 39
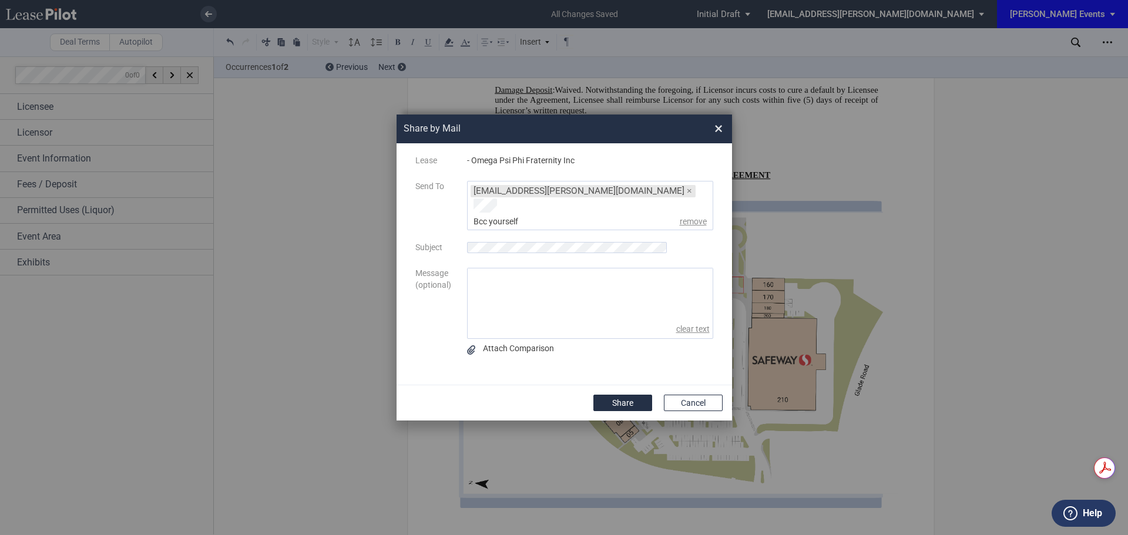
click at [576, 190] on ul "[EMAIL_ADDRESS][PERSON_NAME][DOMAIN_NAME] ×" at bounding box center [590, 206] width 246 height 50
click at [610, 209] on div "[EMAIL_ADDRESS][PERSON_NAME][DOMAIN_NAME]" at bounding box center [617, 225] width 86 height 39
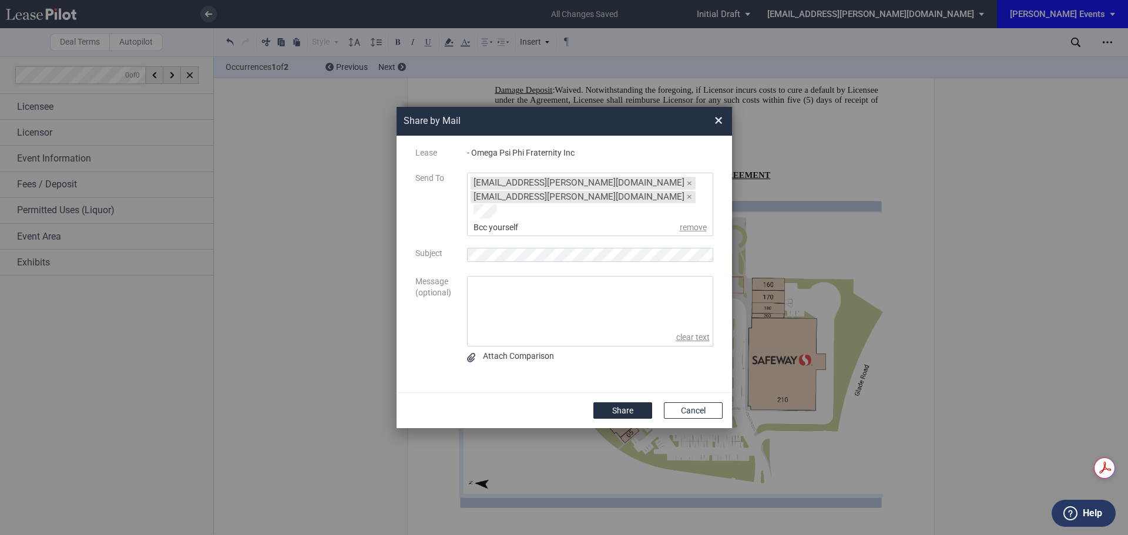
click at [575, 281] on textarea "message" at bounding box center [590, 303] width 245 height 52
type textarea "H"
type textarea "Good morning [PERSON_NAME], I hope you are well. Can you please review when you…"
click at [617, 402] on button "Share" at bounding box center [622, 410] width 59 height 16
